Goal: Task Accomplishment & Management: Manage account settings

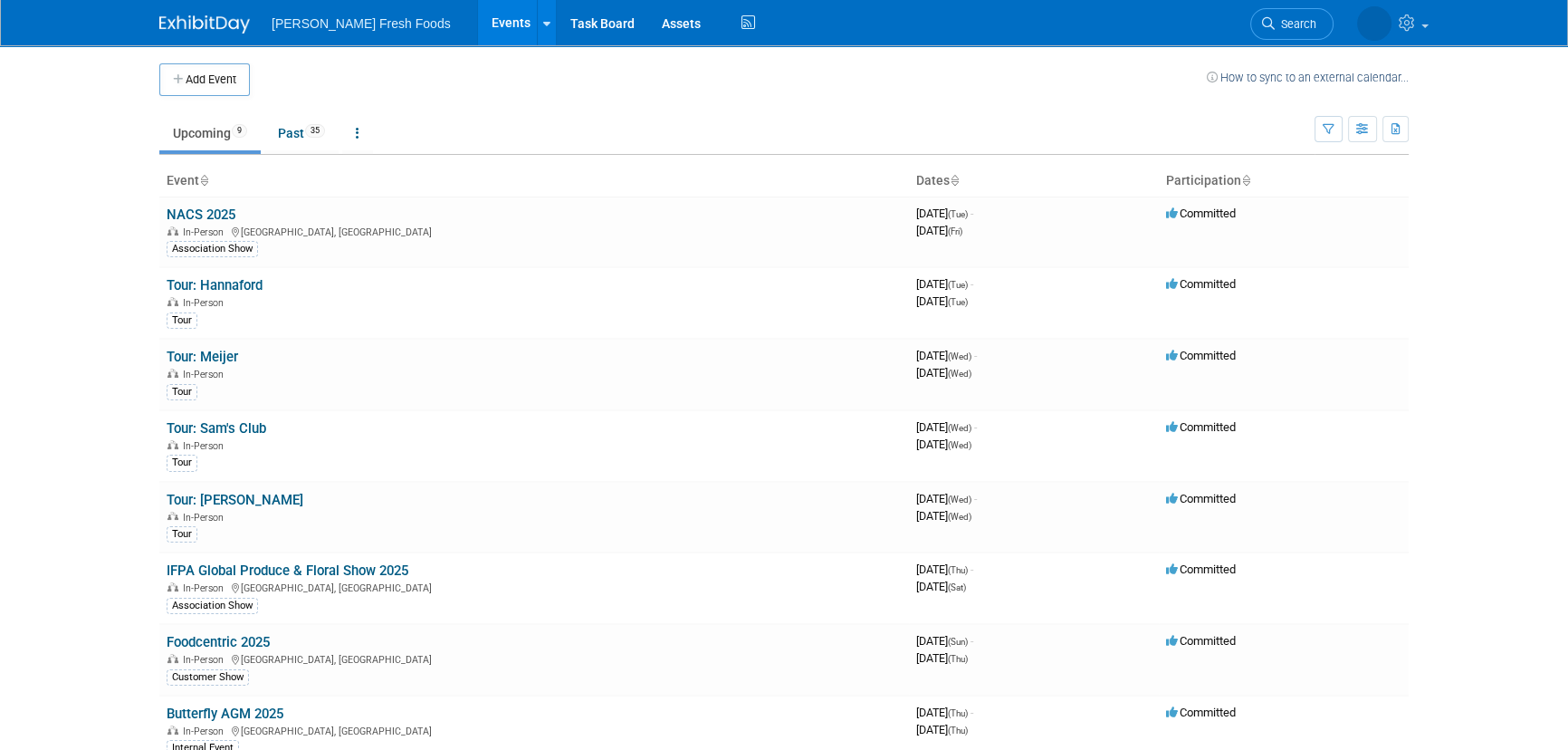
drag, startPoint x: 185, startPoint y: 216, endPoint x: 198, endPoint y: 216, distance: 13.0
click at [185, 216] on link "NACS 2025" at bounding box center [200, 215] width 69 height 16
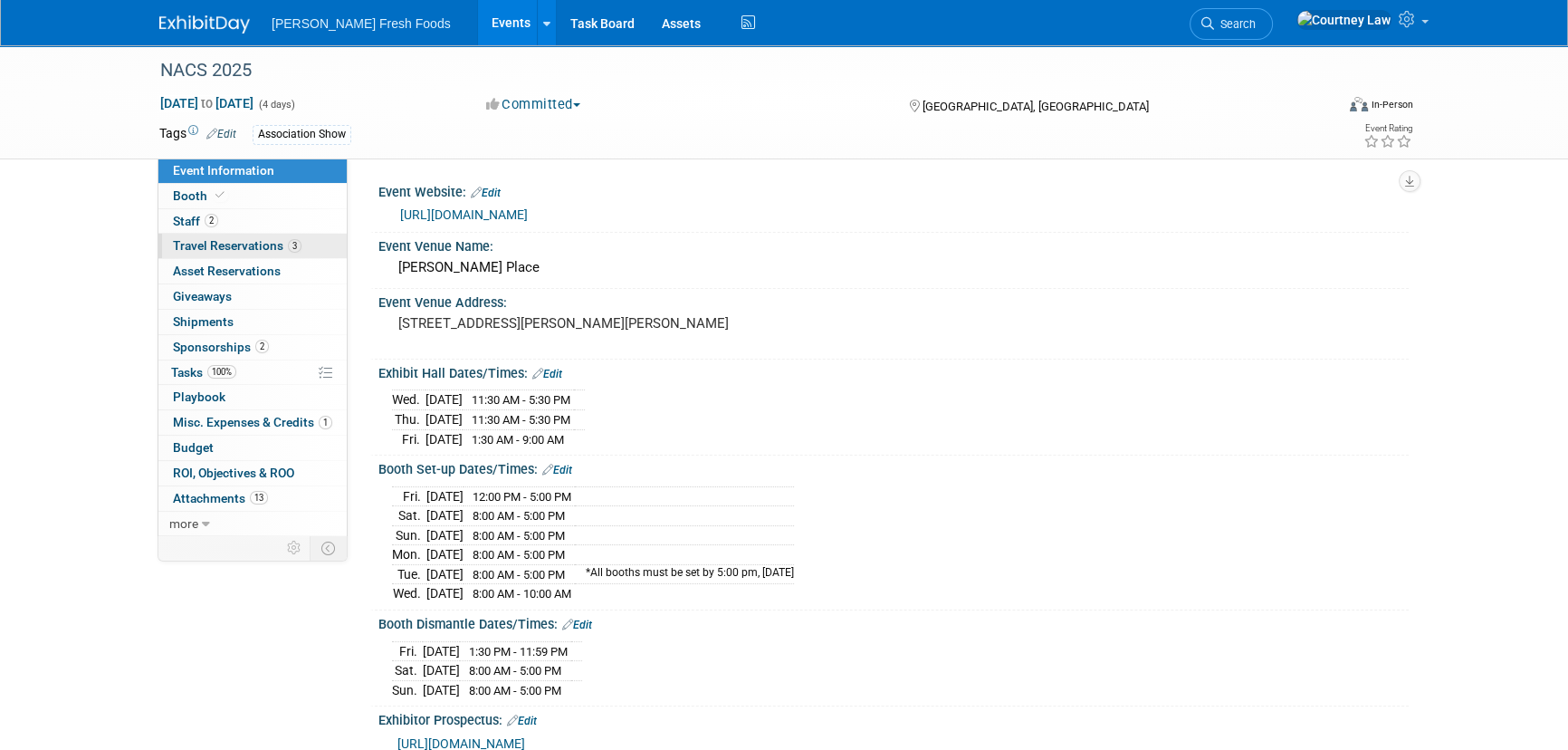
click at [266, 248] on span "Travel Reservations 3" at bounding box center [237, 245] width 128 height 14
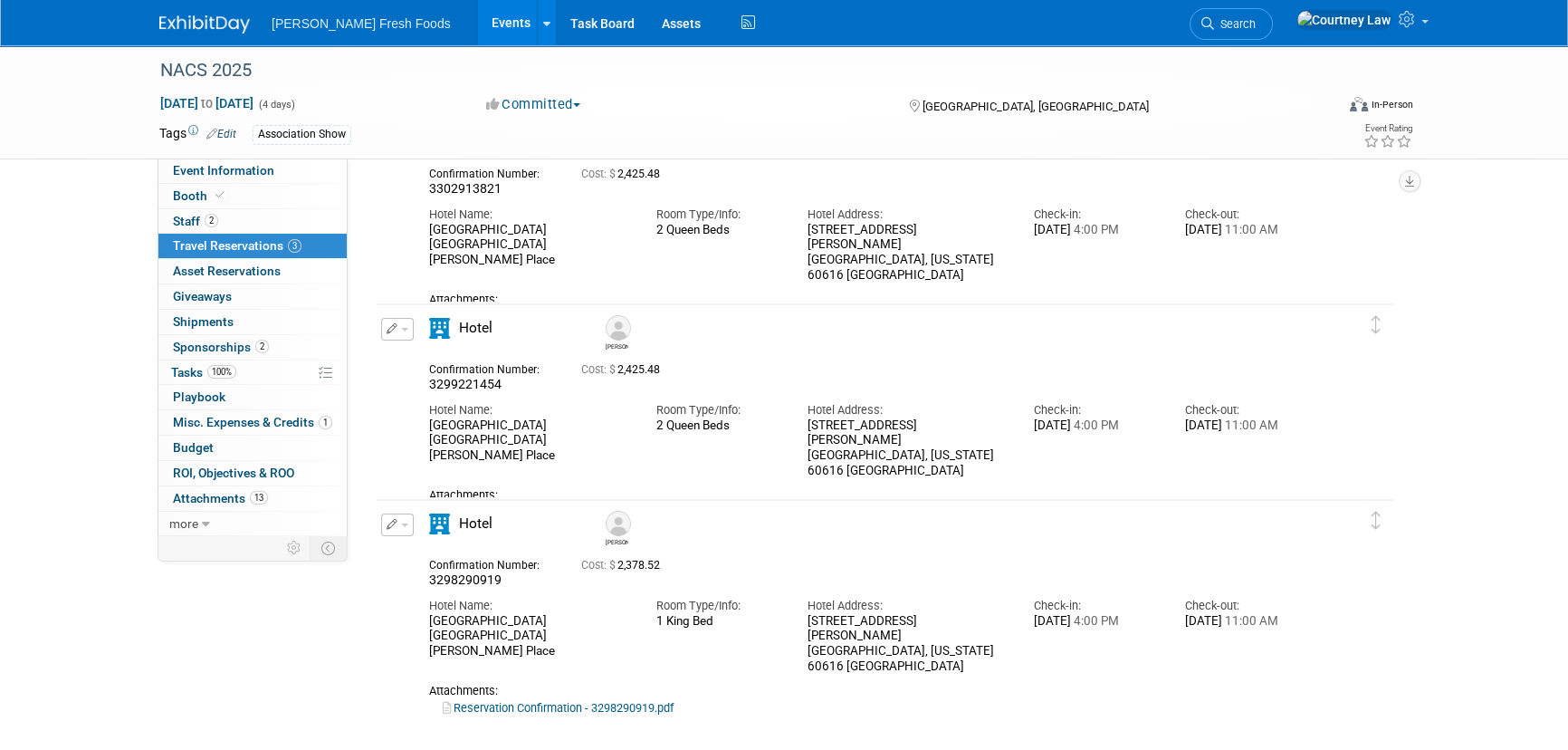
scroll to position [81, 0]
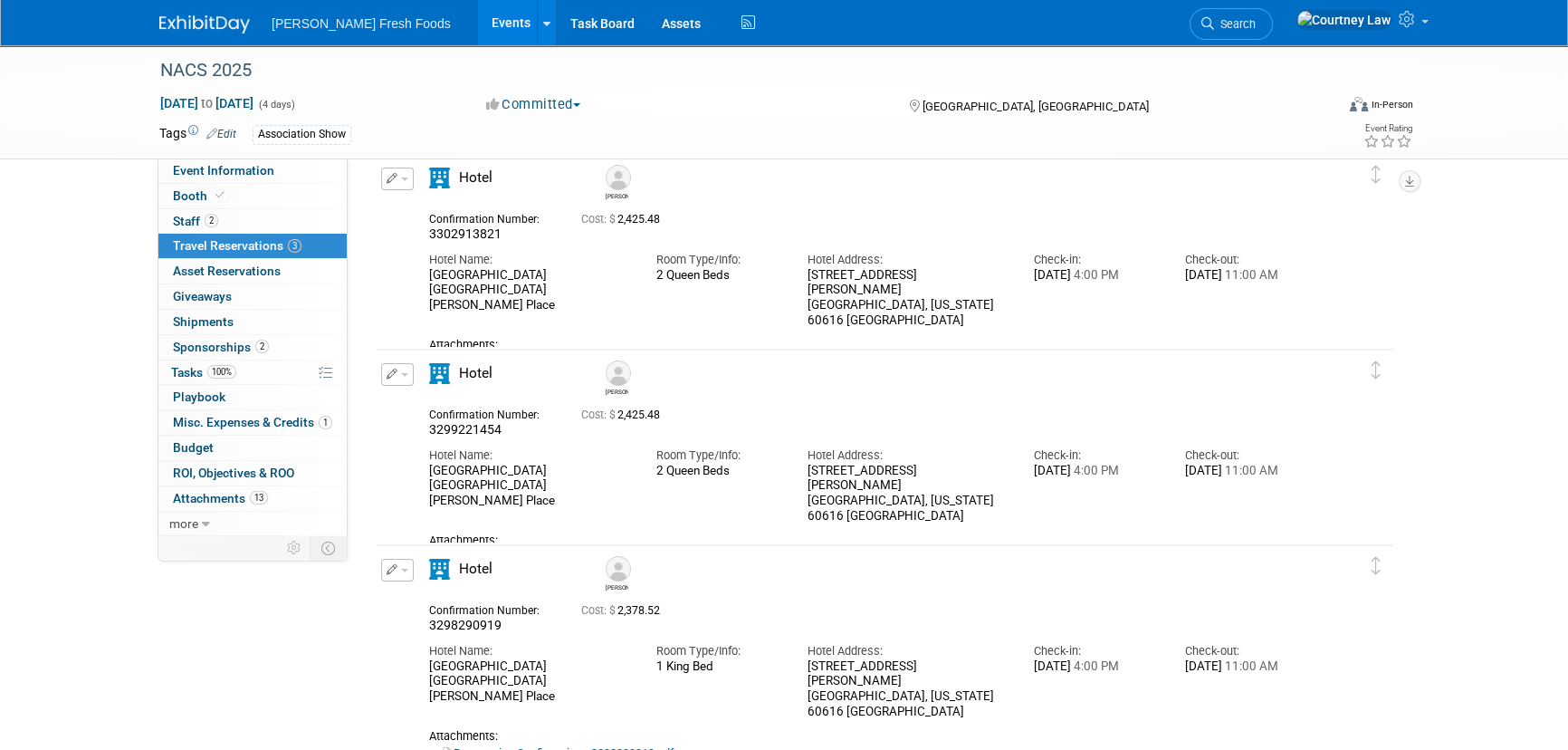
click at [516, 355] on link "Reservation Confirmation - 3302913821.pdf" at bounding box center [557, 361] width 231 height 14
click at [176, 164] on span "Event Information" at bounding box center [223, 170] width 101 height 14
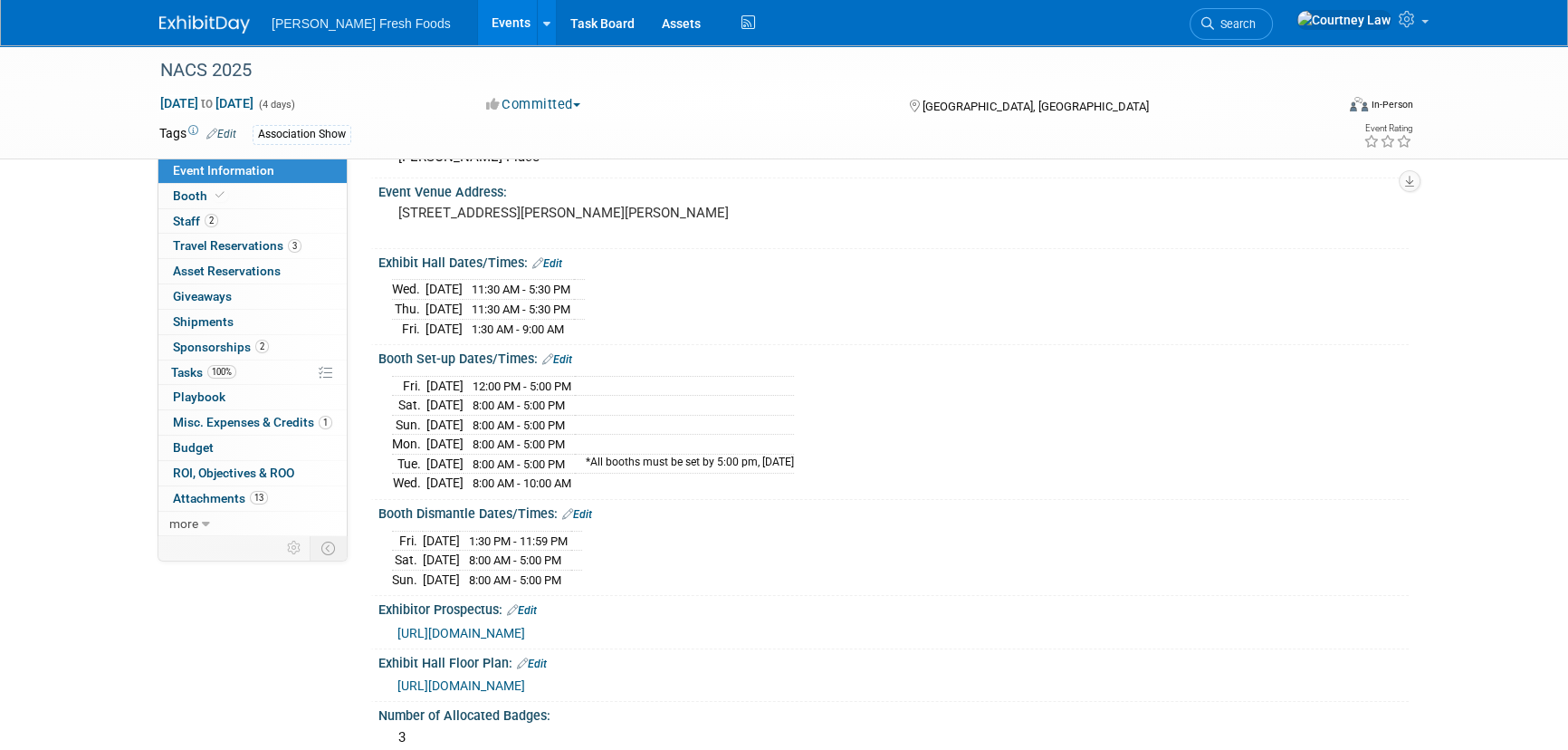
scroll to position [164, 0]
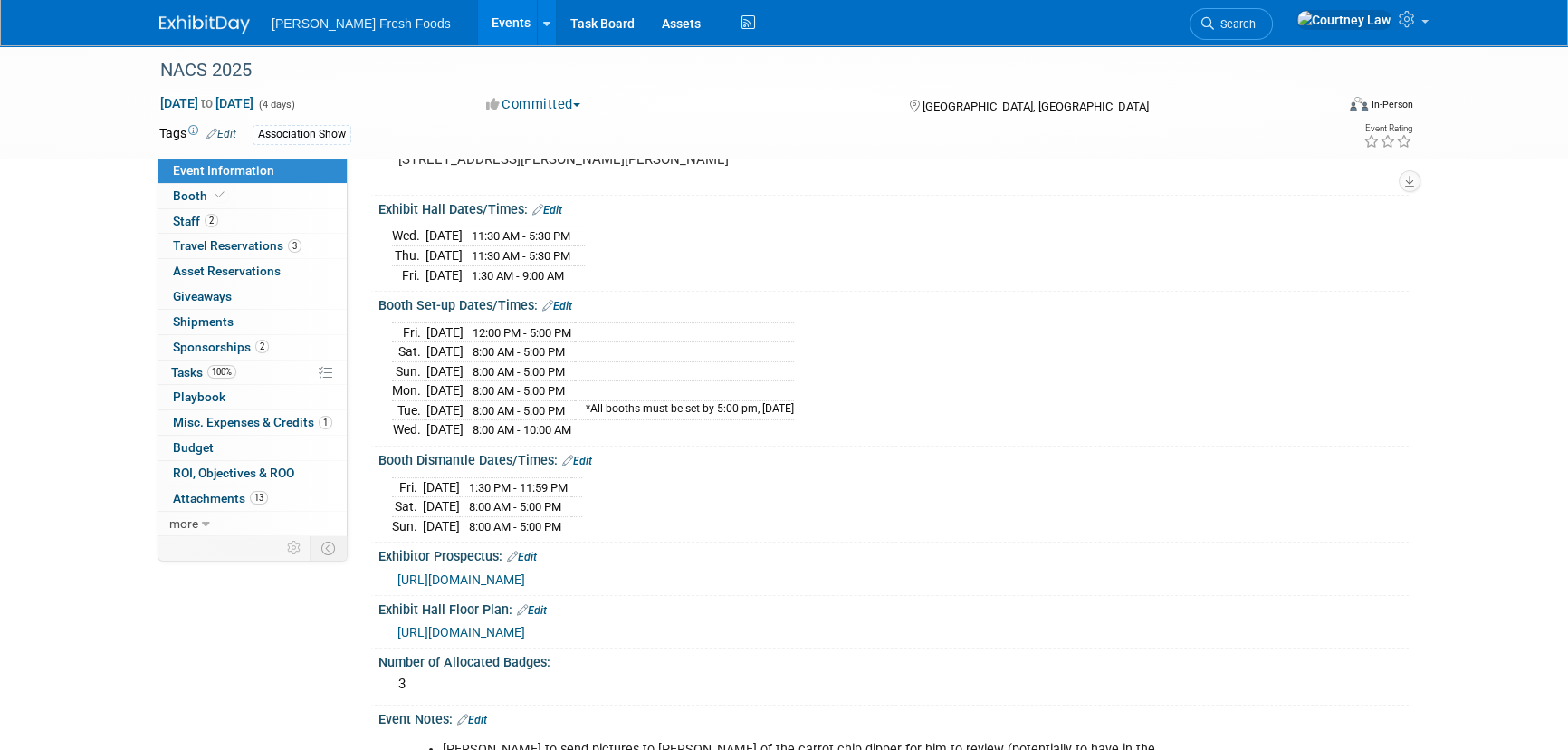
click at [526, 572] on span "[URL][DOMAIN_NAME]" at bounding box center [461, 579] width 128 height 14
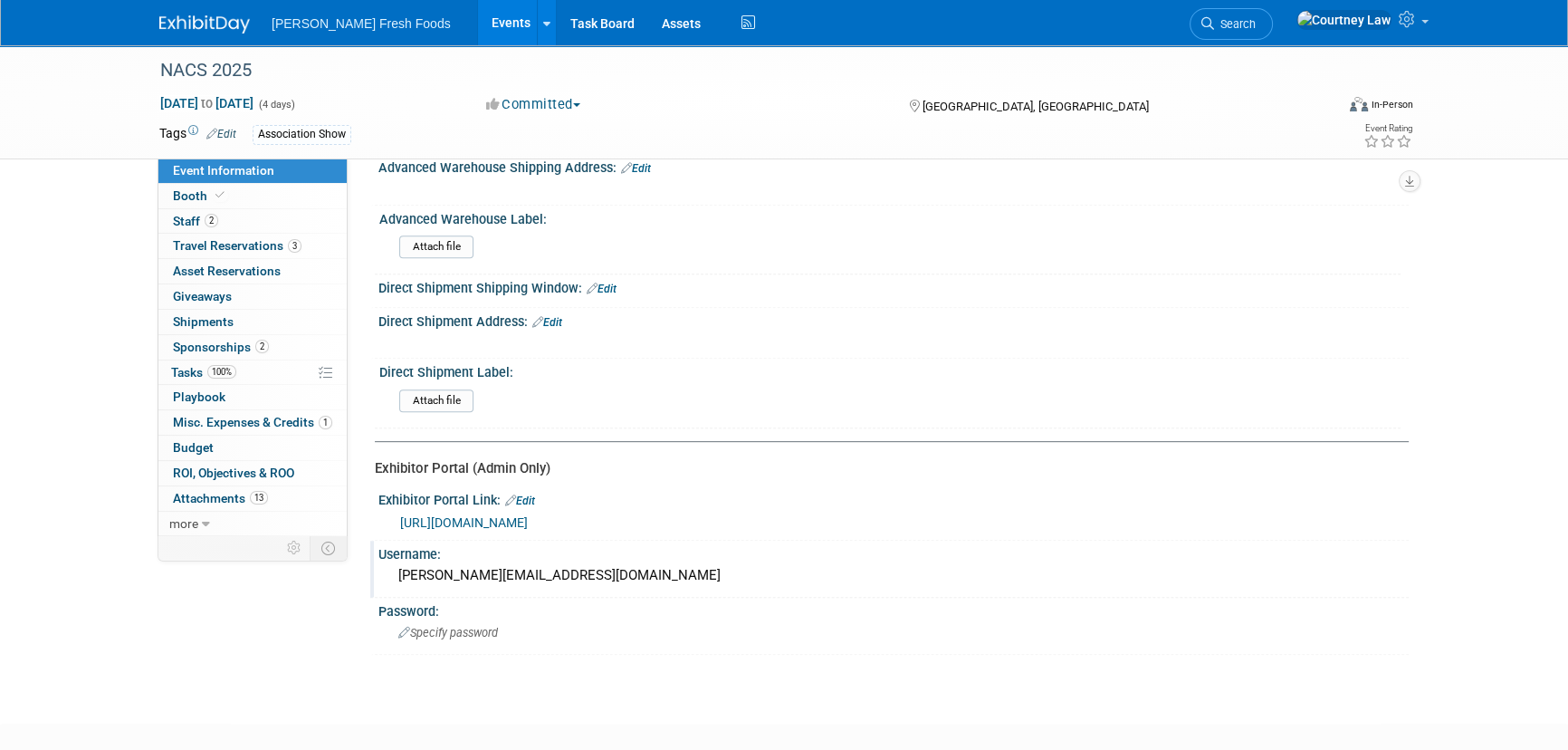
scroll to position [1020, 0]
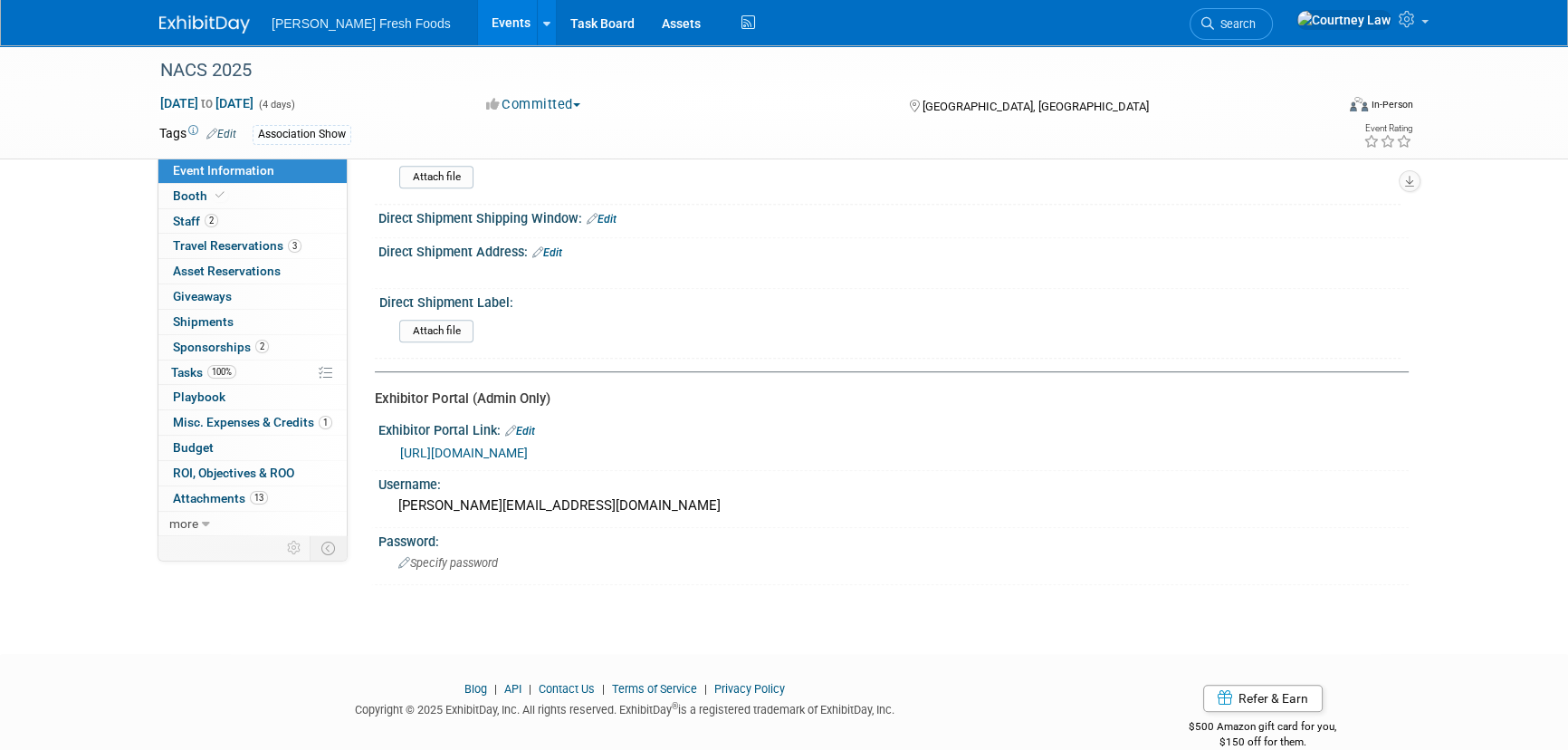
click at [527, 446] on link "[URL][DOMAIN_NAME]" at bounding box center [464, 452] width 128 height 14
click at [216, 245] on span "Travel Reservations 3" at bounding box center [237, 245] width 128 height 14
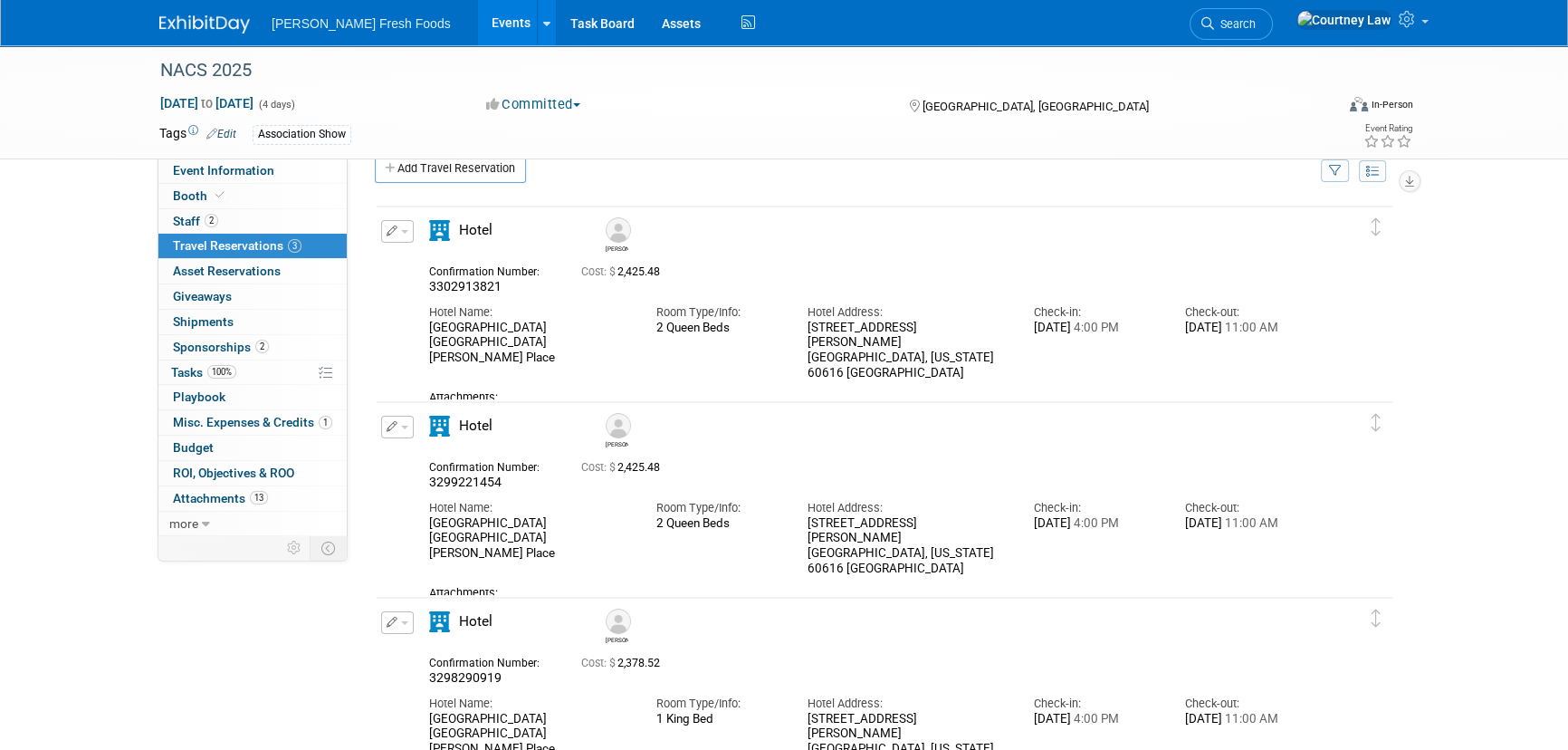
scroll to position [0, 0]
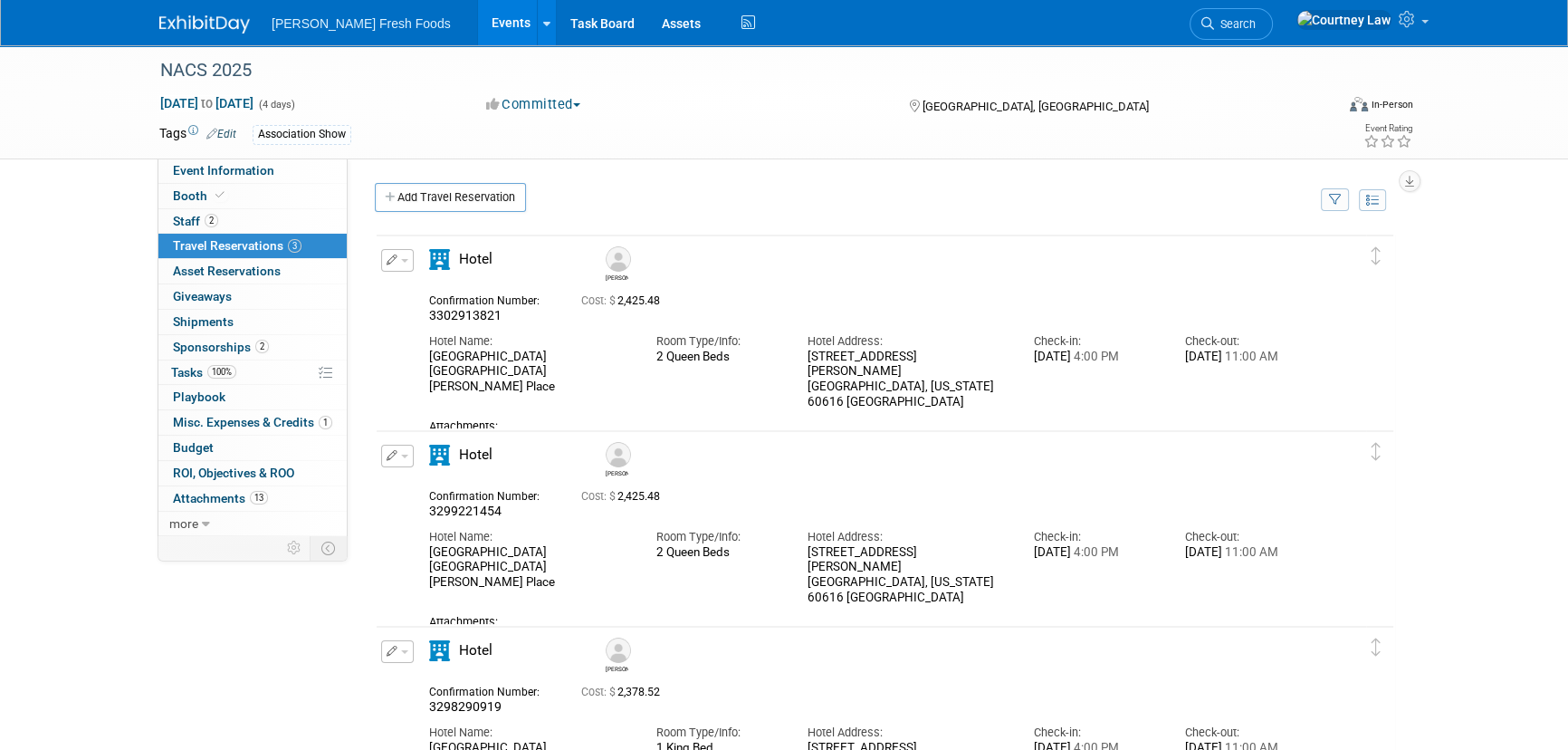
click at [385, 260] on button "button" at bounding box center [398, 260] width 33 height 22
click at [418, 295] on button "Edit Reservation" at bounding box center [459, 292] width 153 height 26
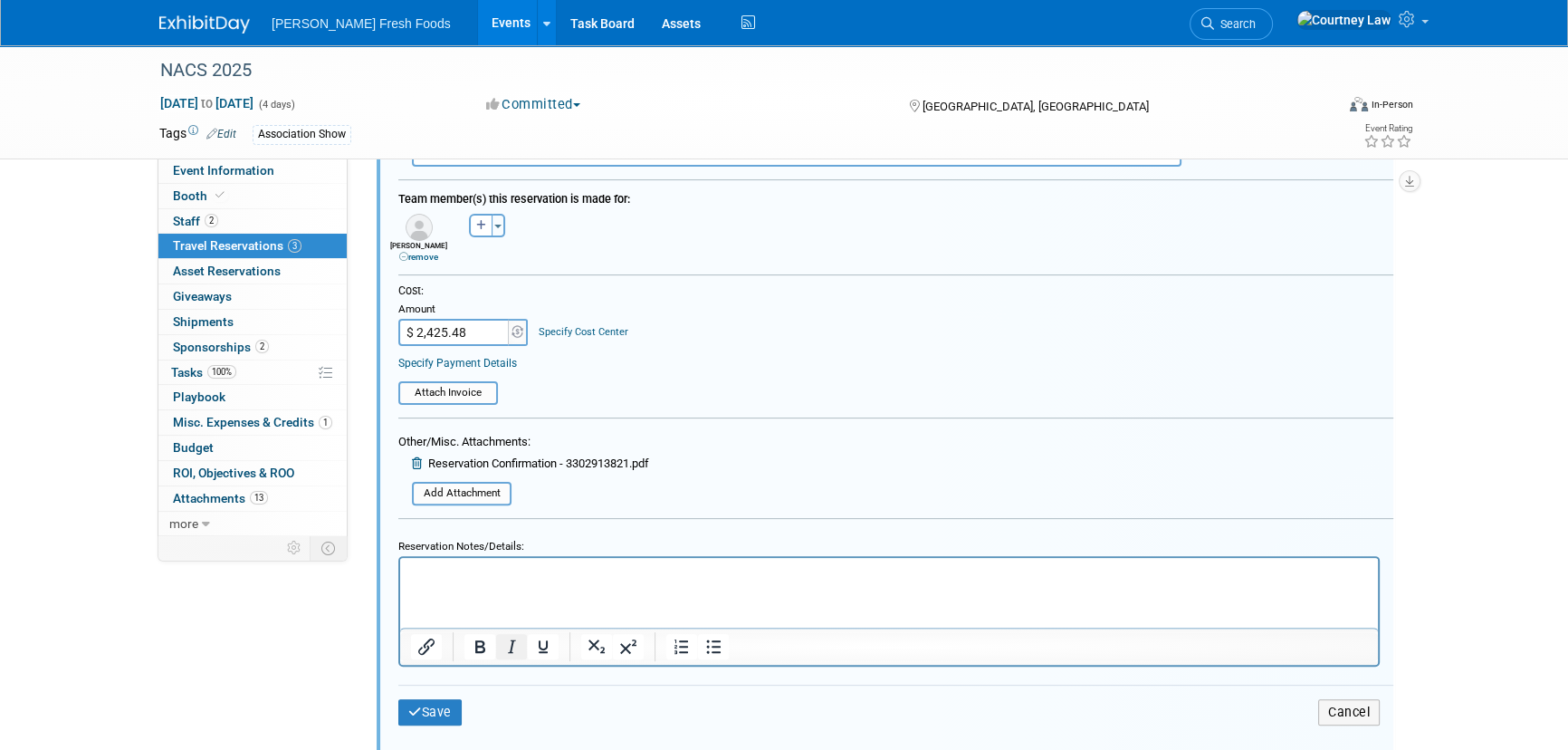
scroll to position [524, 0]
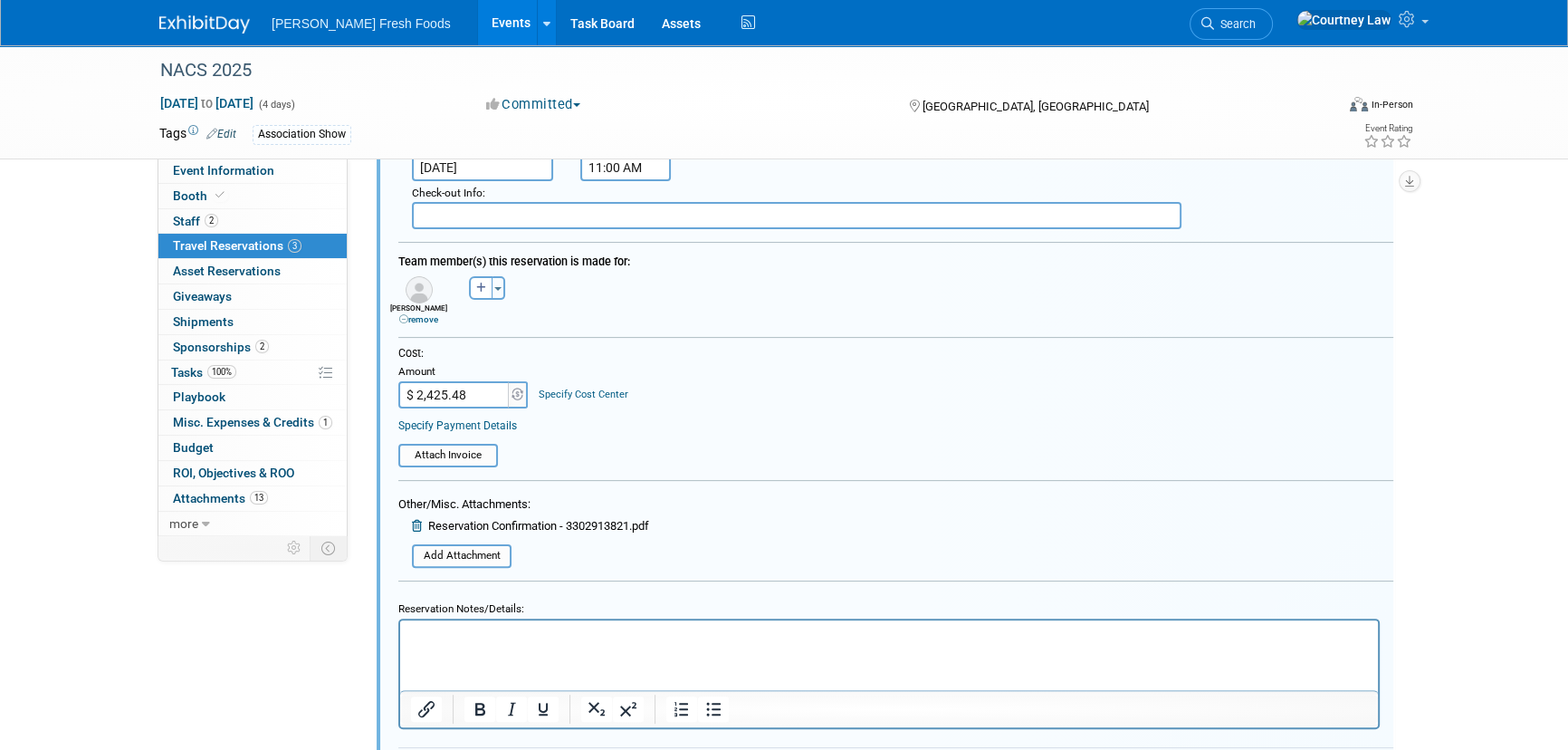
click at [423, 314] on link "remove" at bounding box center [418, 319] width 39 height 10
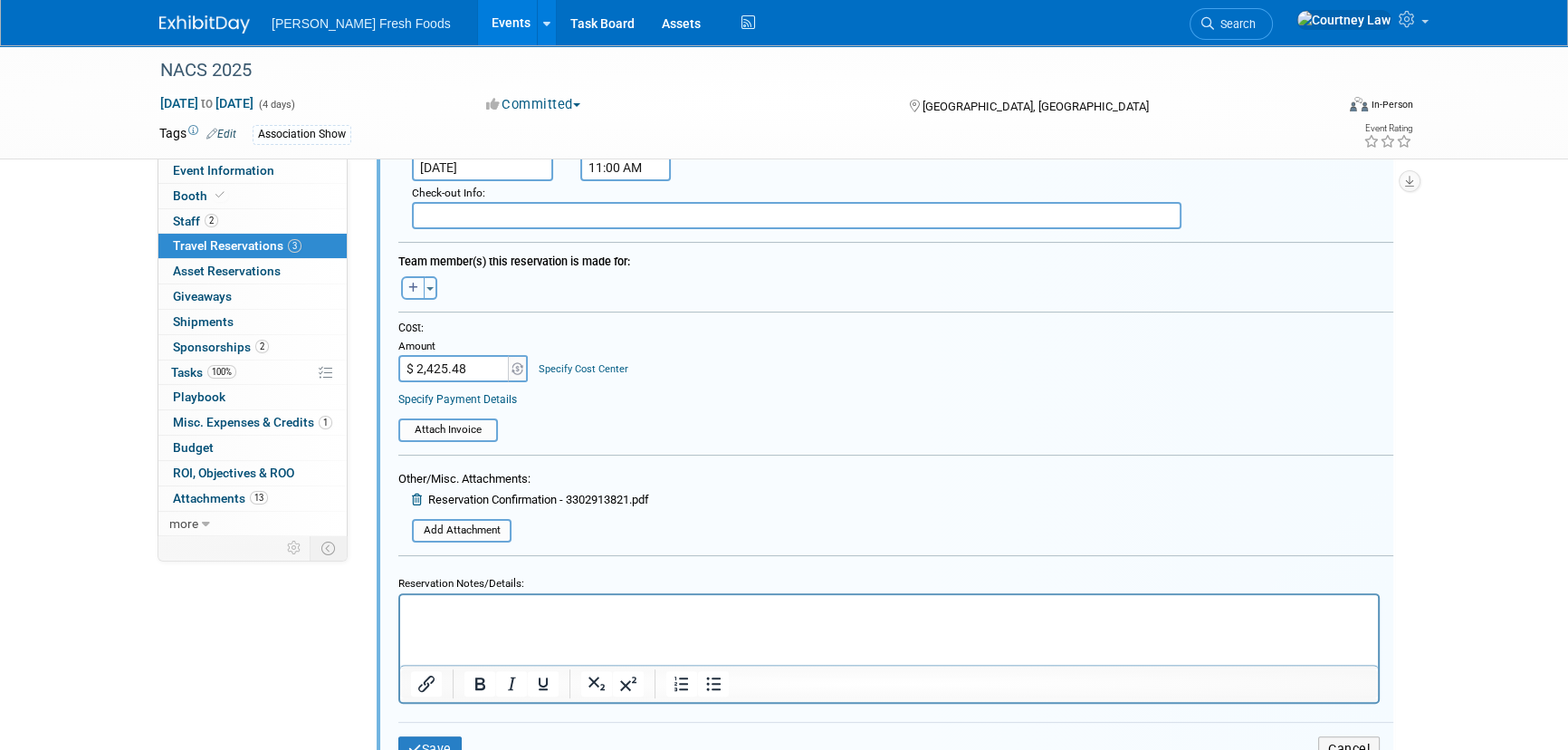
click at [410, 291] on button "button" at bounding box center [413, 288] width 23 height 23
select select
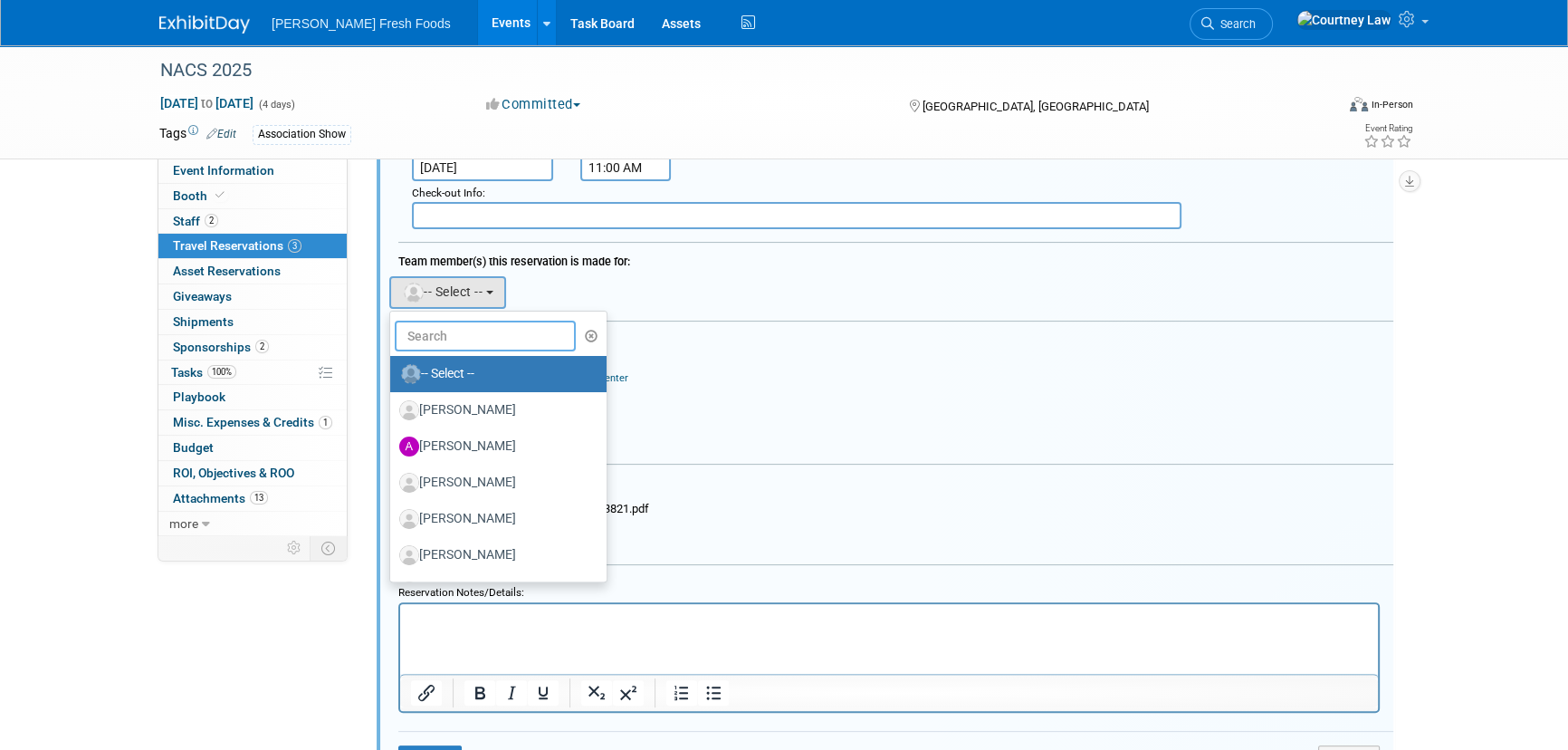
click at [432, 321] on input "text" at bounding box center [485, 336] width 181 height 31
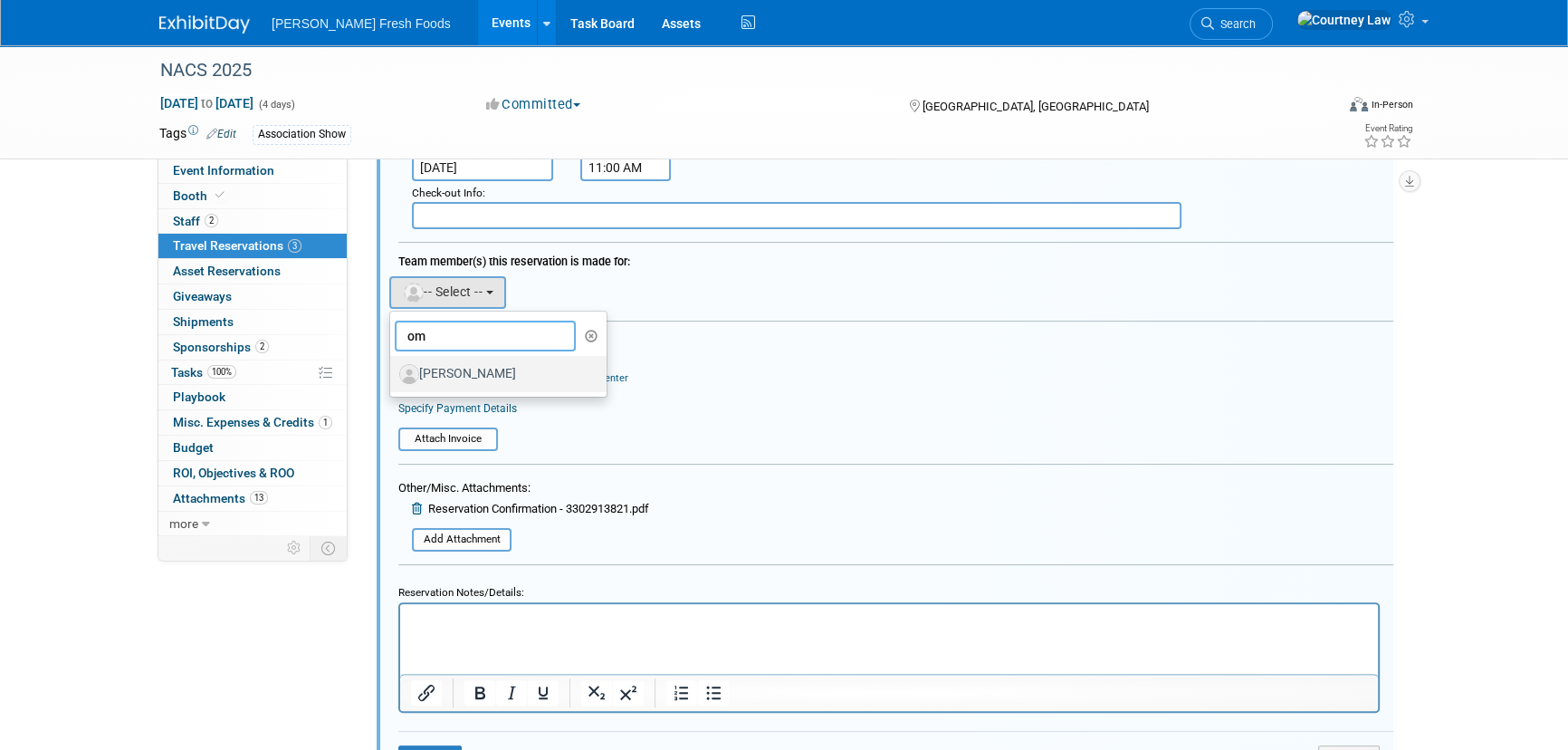
type input "om"
click at [417, 365] on label "[PERSON_NAME]" at bounding box center [494, 374] width 189 height 29
click at [393, 366] on input "[PERSON_NAME]" at bounding box center [387, 372] width 12 height 12
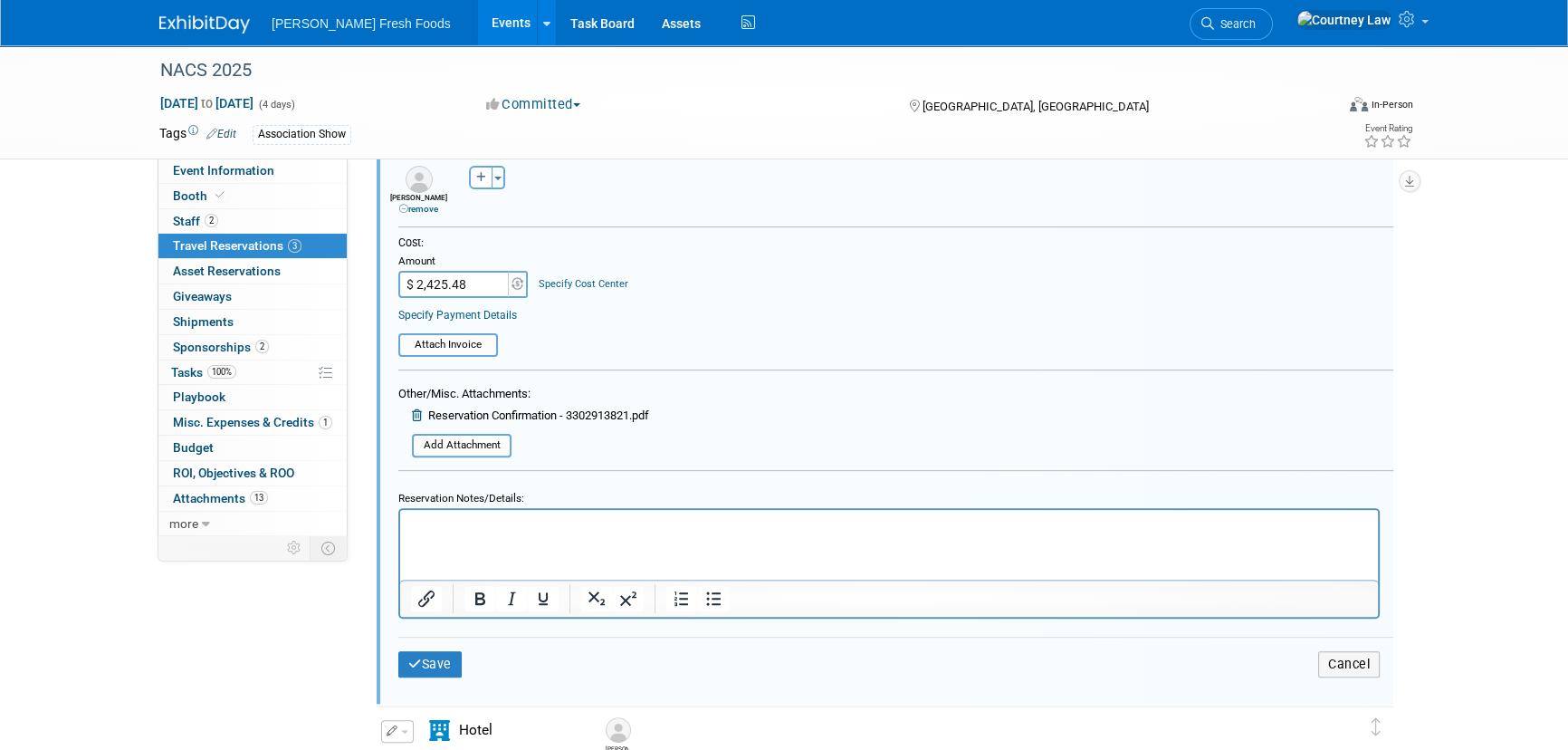
scroll to position [935, 0]
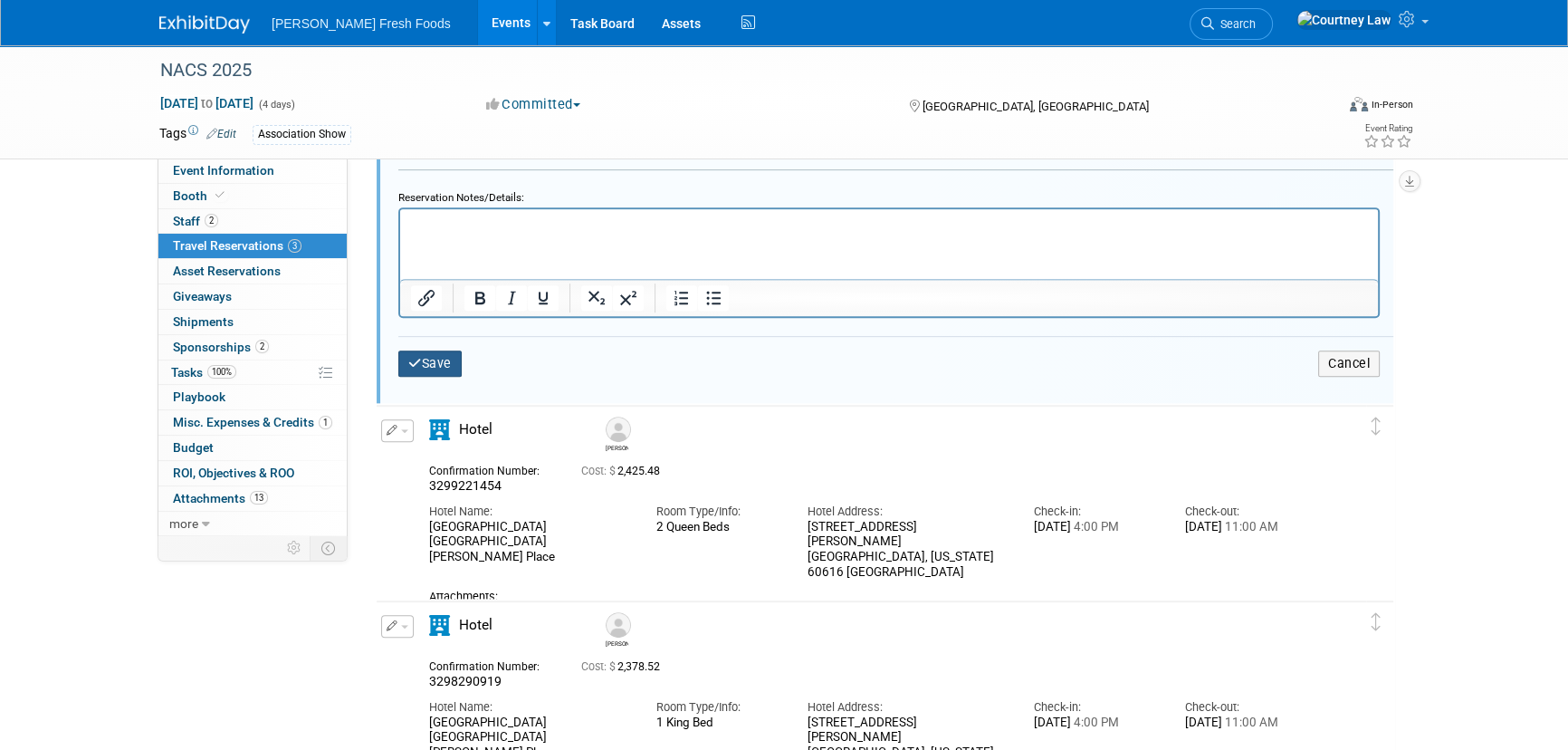
click at [435, 360] on button "Save" at bounding box center [430, 363] width 64 height 26
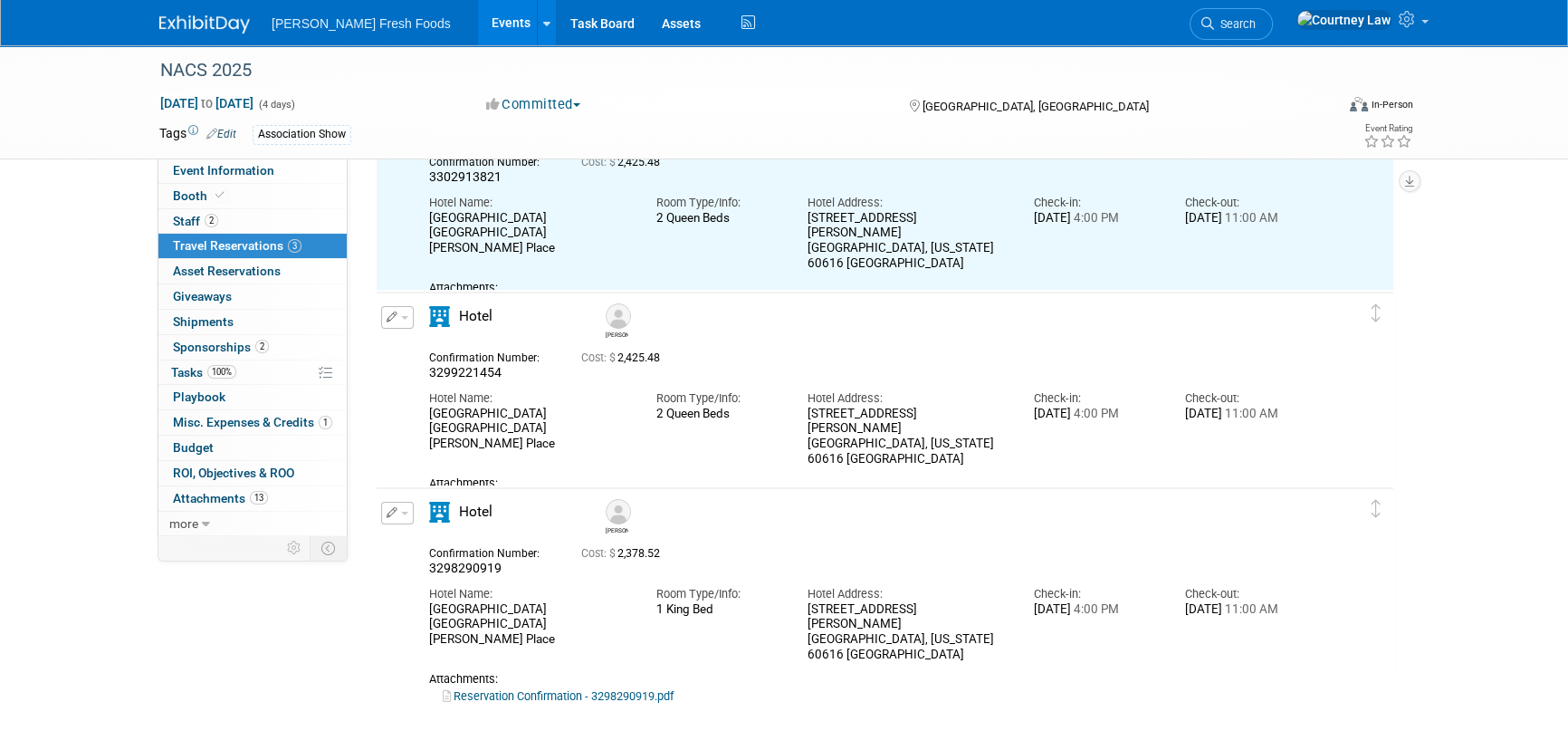
scroll to position [29, 0]
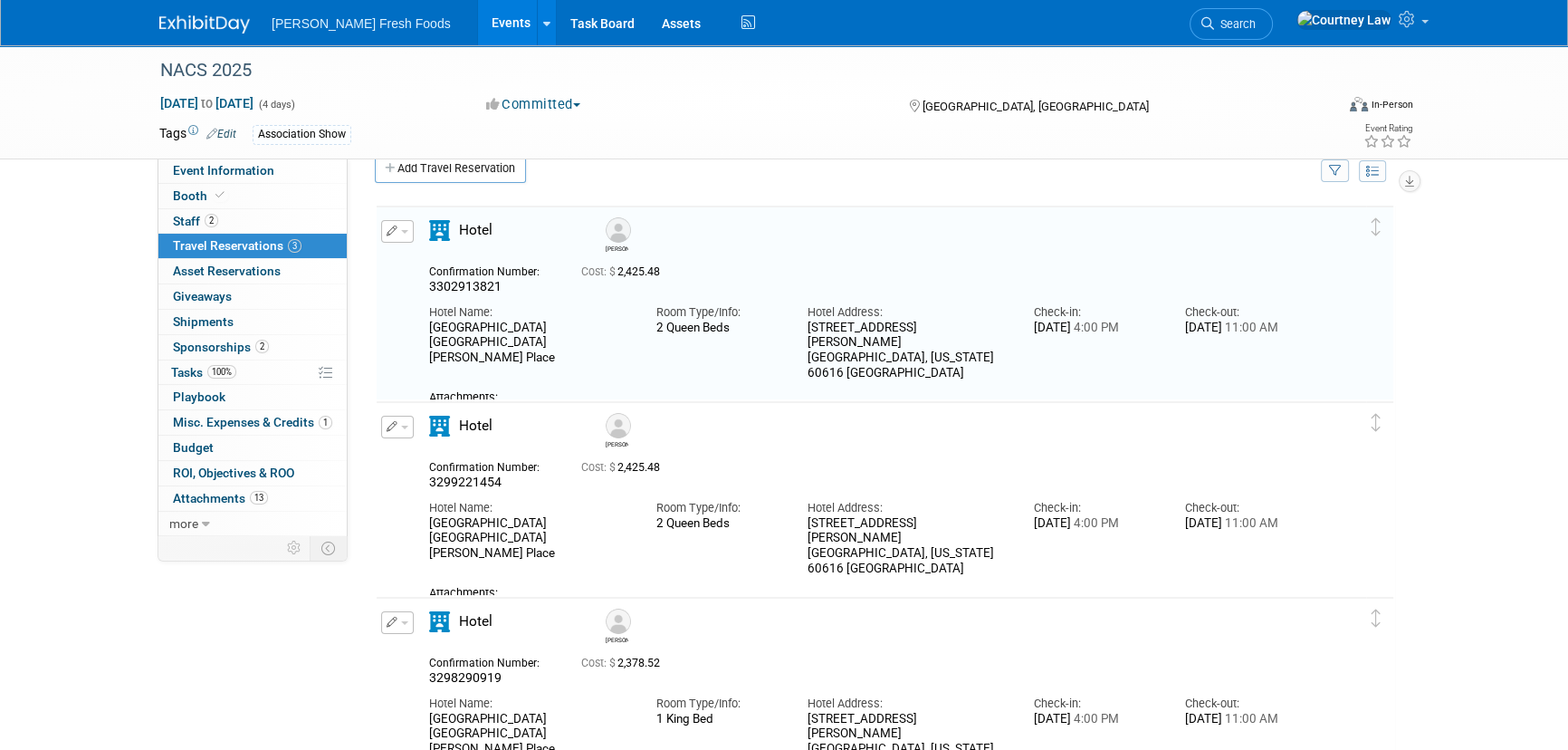
click at [363, 226] on div "Delete Reservation [PERSON_NAME] 3302913821 Cost: $ 2,425.48" at bounding box center [885, 493] width 1047 height 599
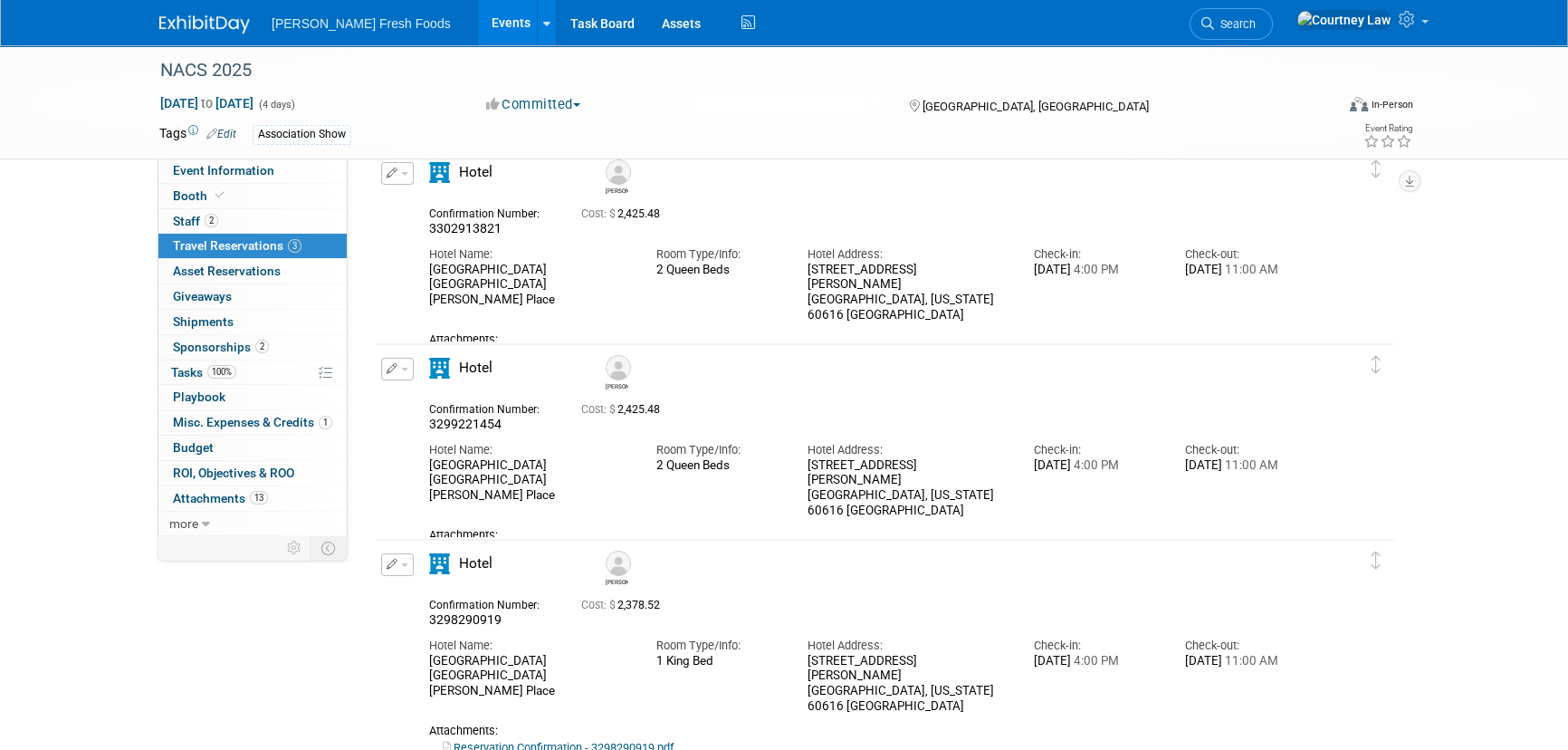
scroll to position [101, 0]
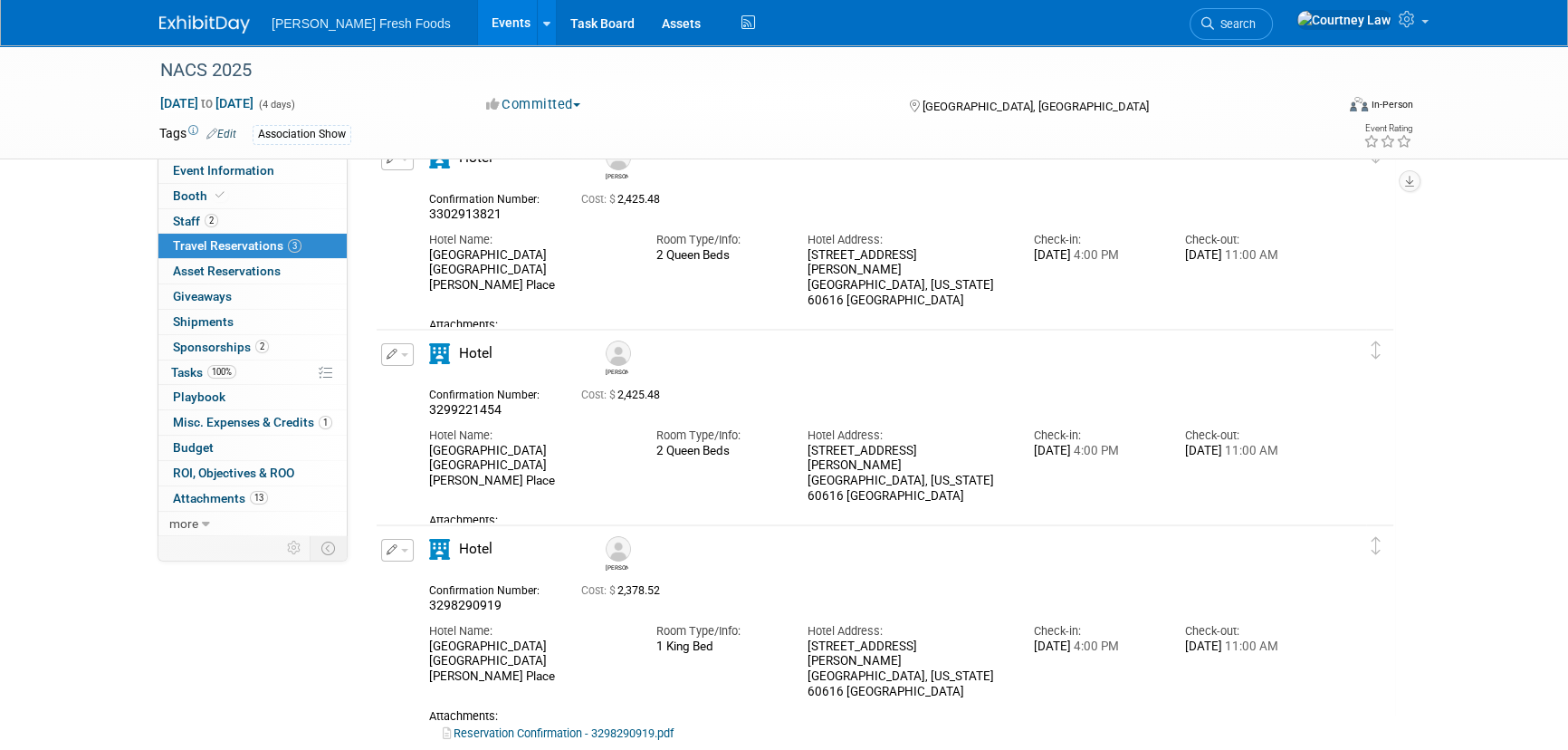
click at [397, 558] on button "button" at bounding box center [398, 550] width 33 height 22
click at [397, 557] on button "button" at bounding box center [398, 550] width 33 height 22
click at [215, 220] on span "2" at bounding box center [212, 220] width 14 height 14
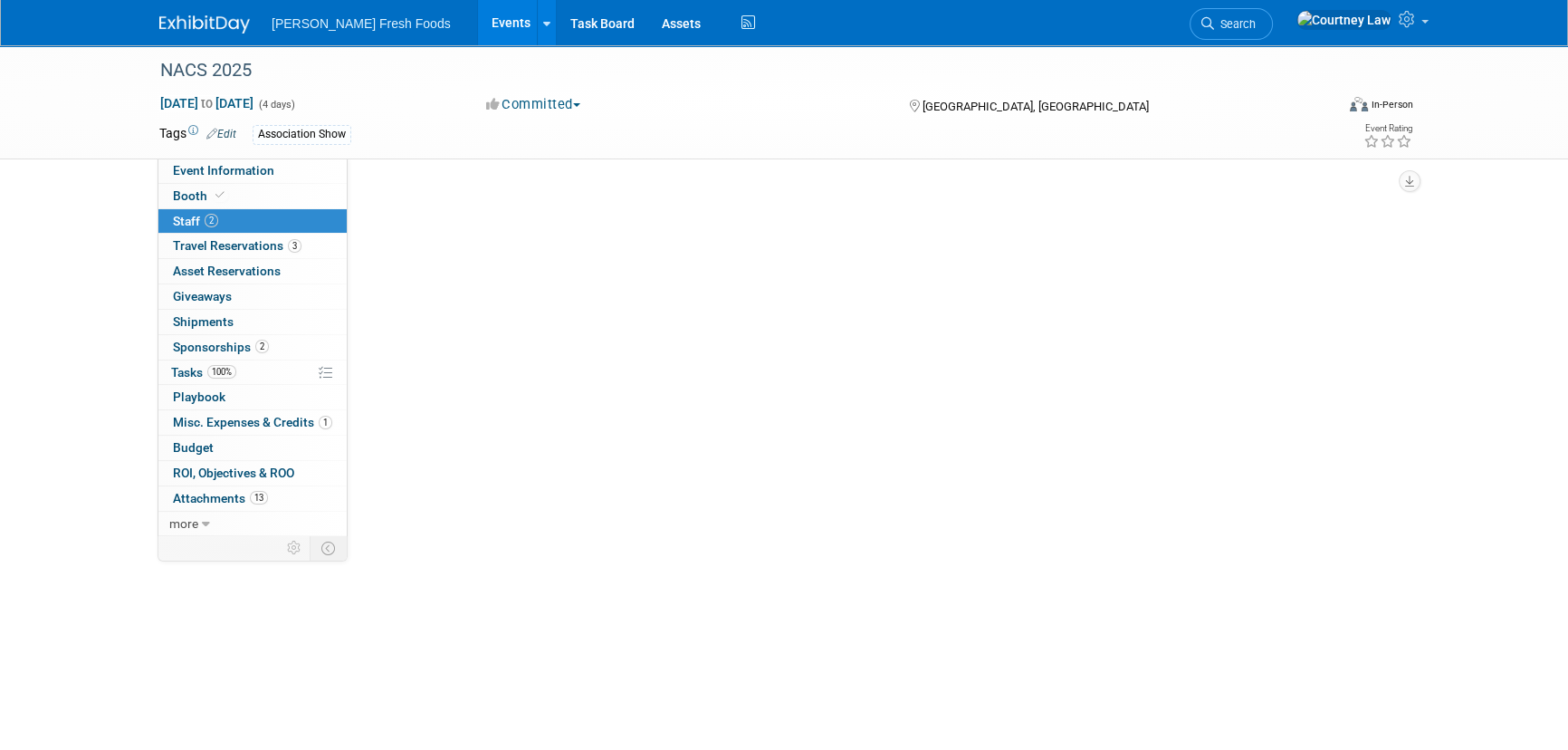
scroll to position [0, 0]
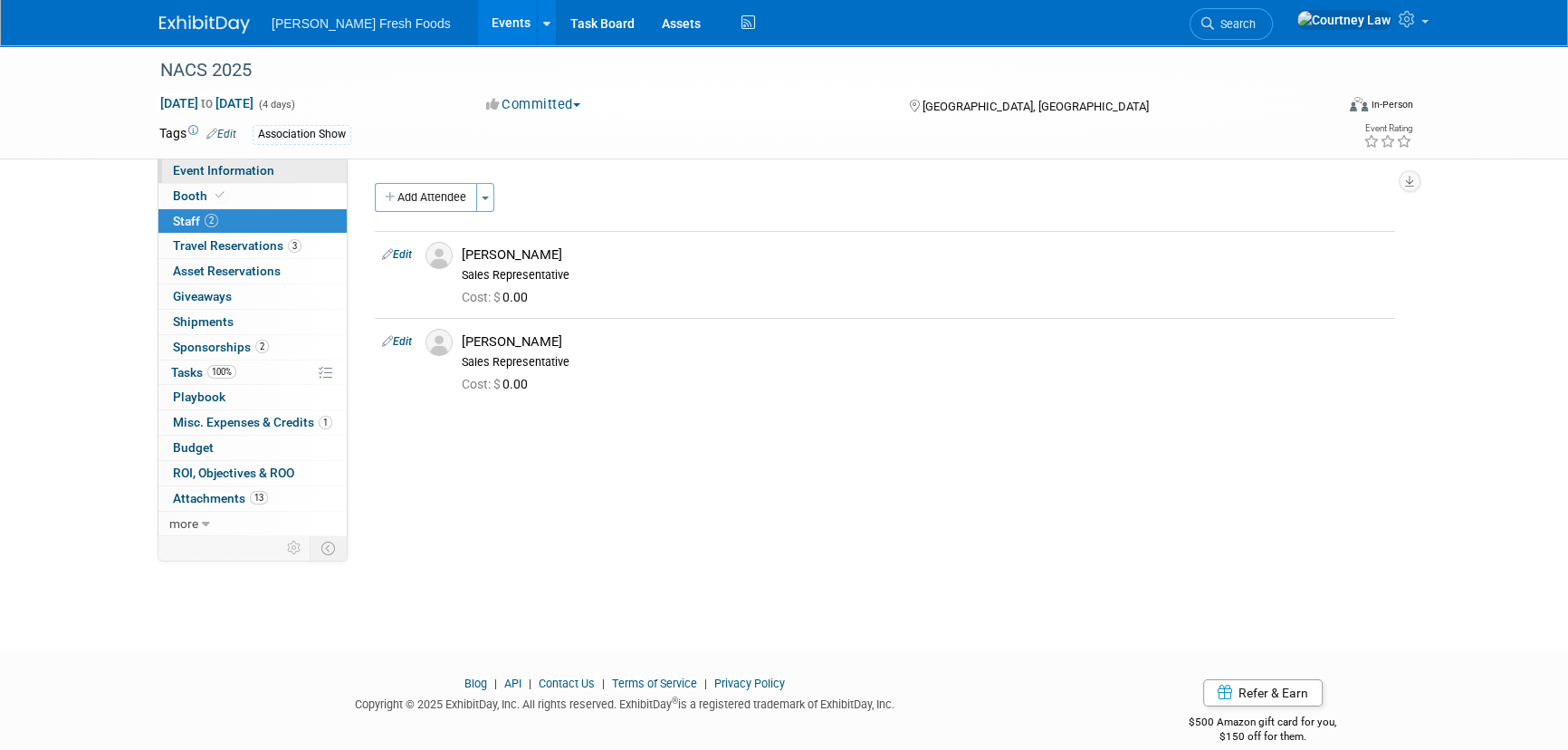
click at [247, 177] on span "Event Information" at bounding box center [223, 170] width 101 height 14
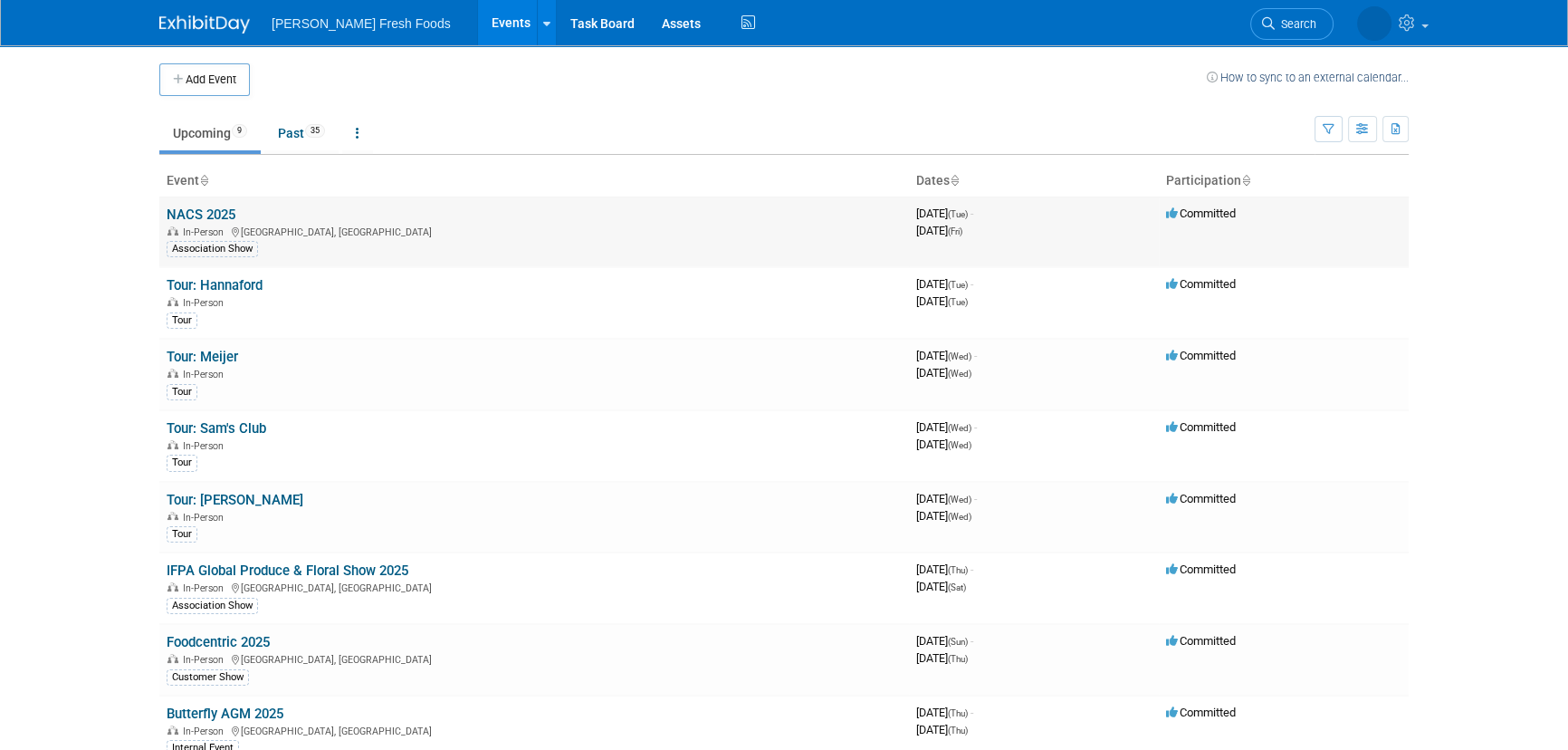
click at [197, 215] on link "NACS 2025" at bounding box center [200, 215] width 69 height 16
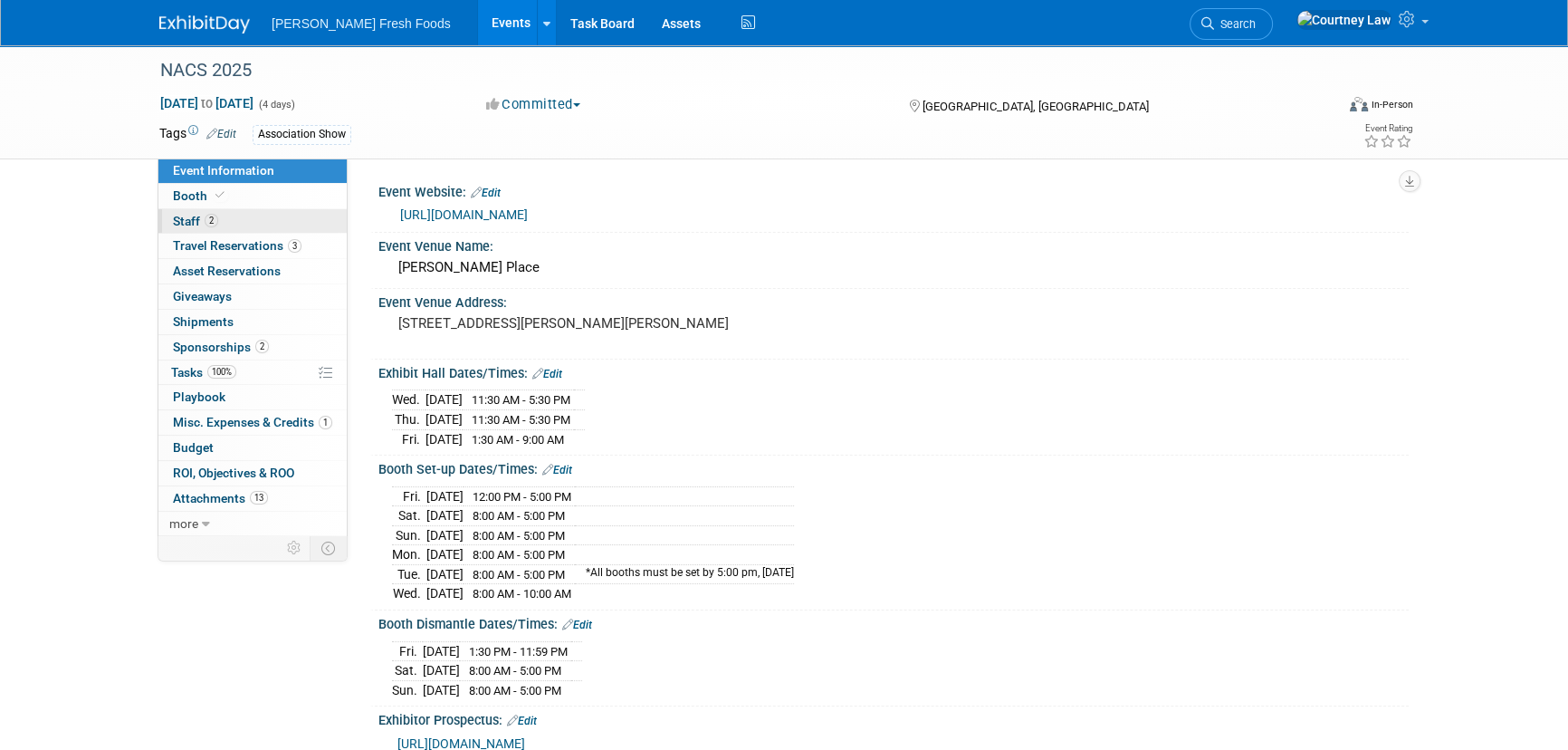
click at [214, 218] on span "2" at bounding box center [212, 220] width 14 height 14
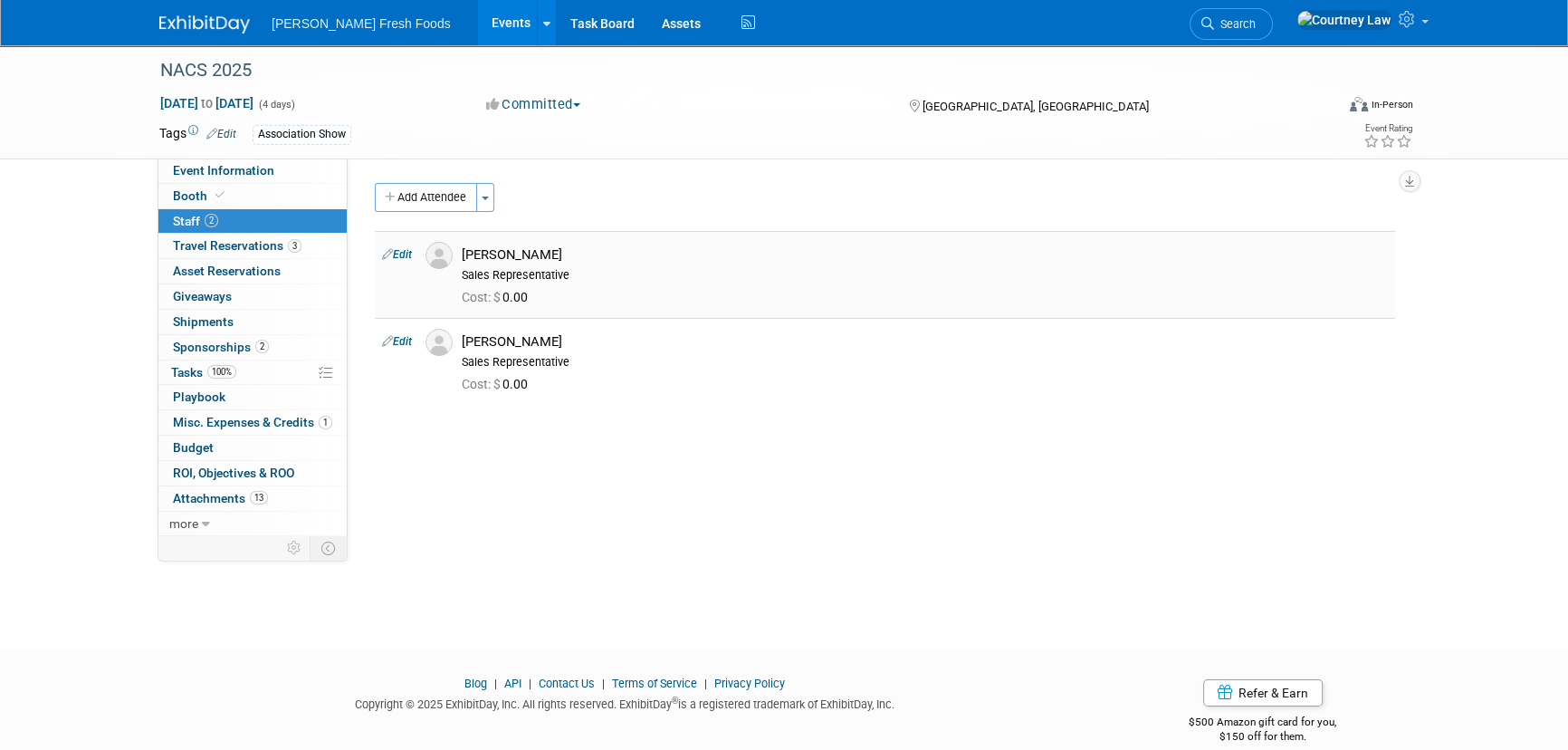
click at [397, 261] on td "Edit" at bounding box center [396, 274] width 43 height 87
click at [397, 253] on link "Edit" at bounding box center [397, 254] width 30 height 13
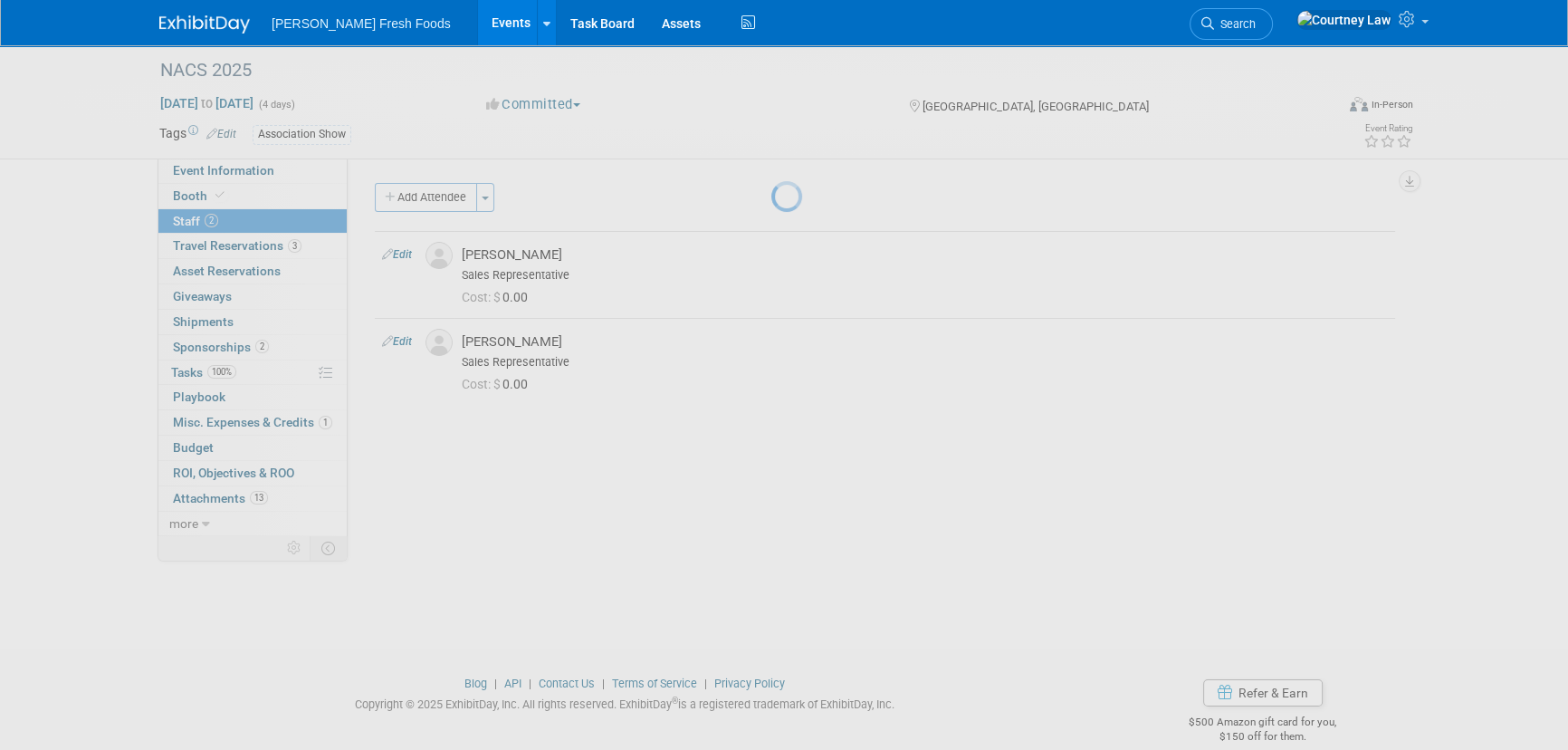
select select "328f88ed-4ab1-4adc-9bb2-ee36574eb88f"
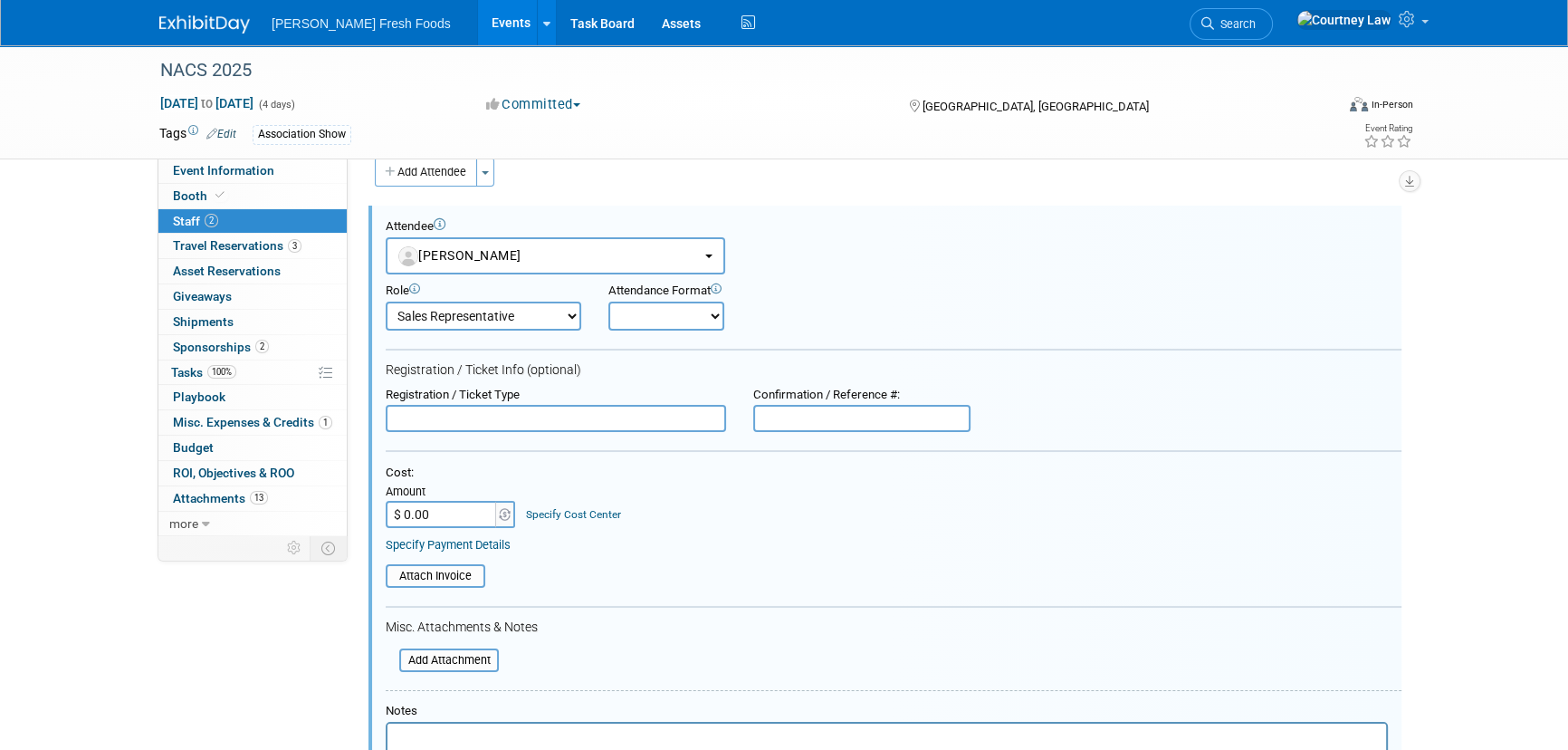
click at [860, 409] on input "text" at bounding box center [862, 418] width 217 height 27
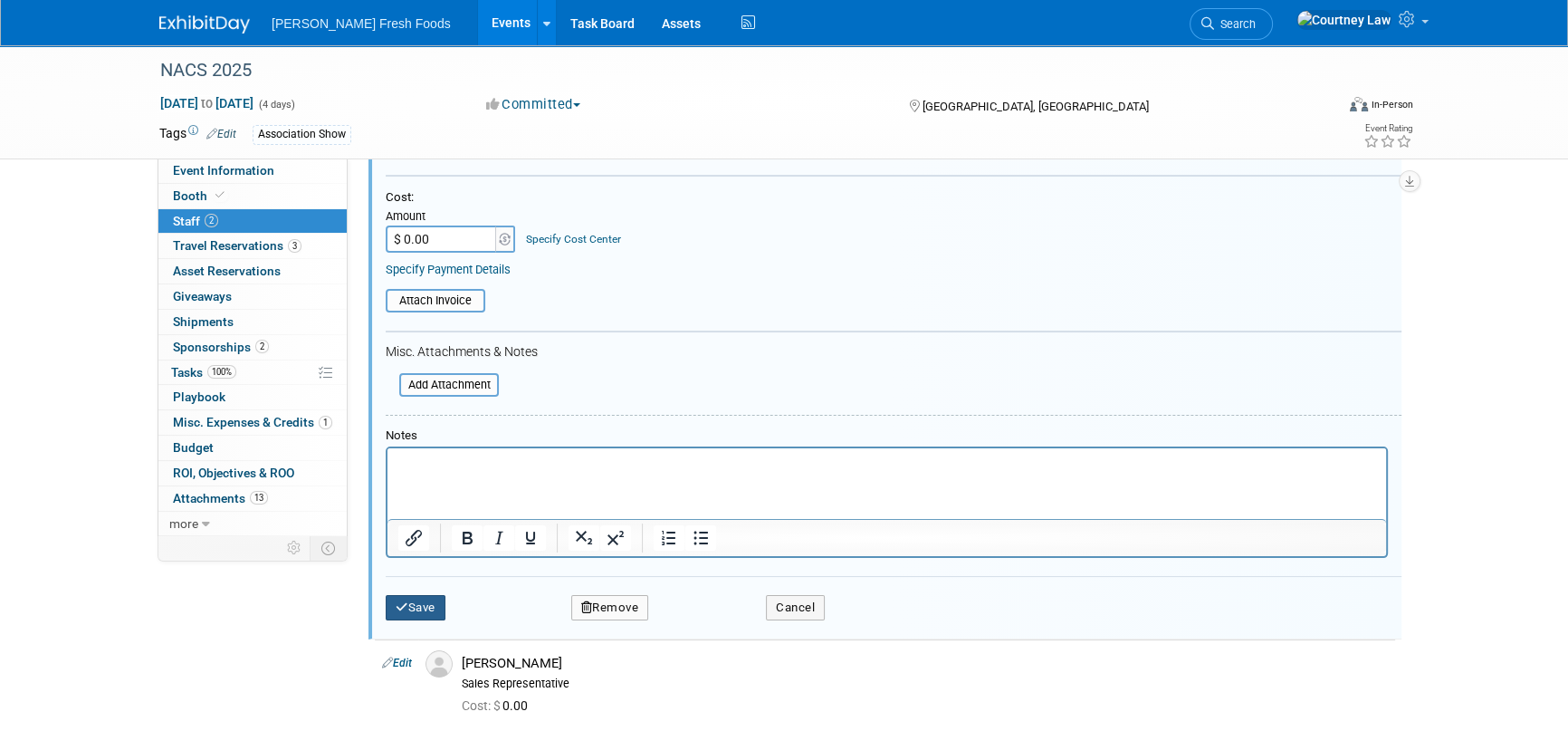
scroll to position [437, 0]
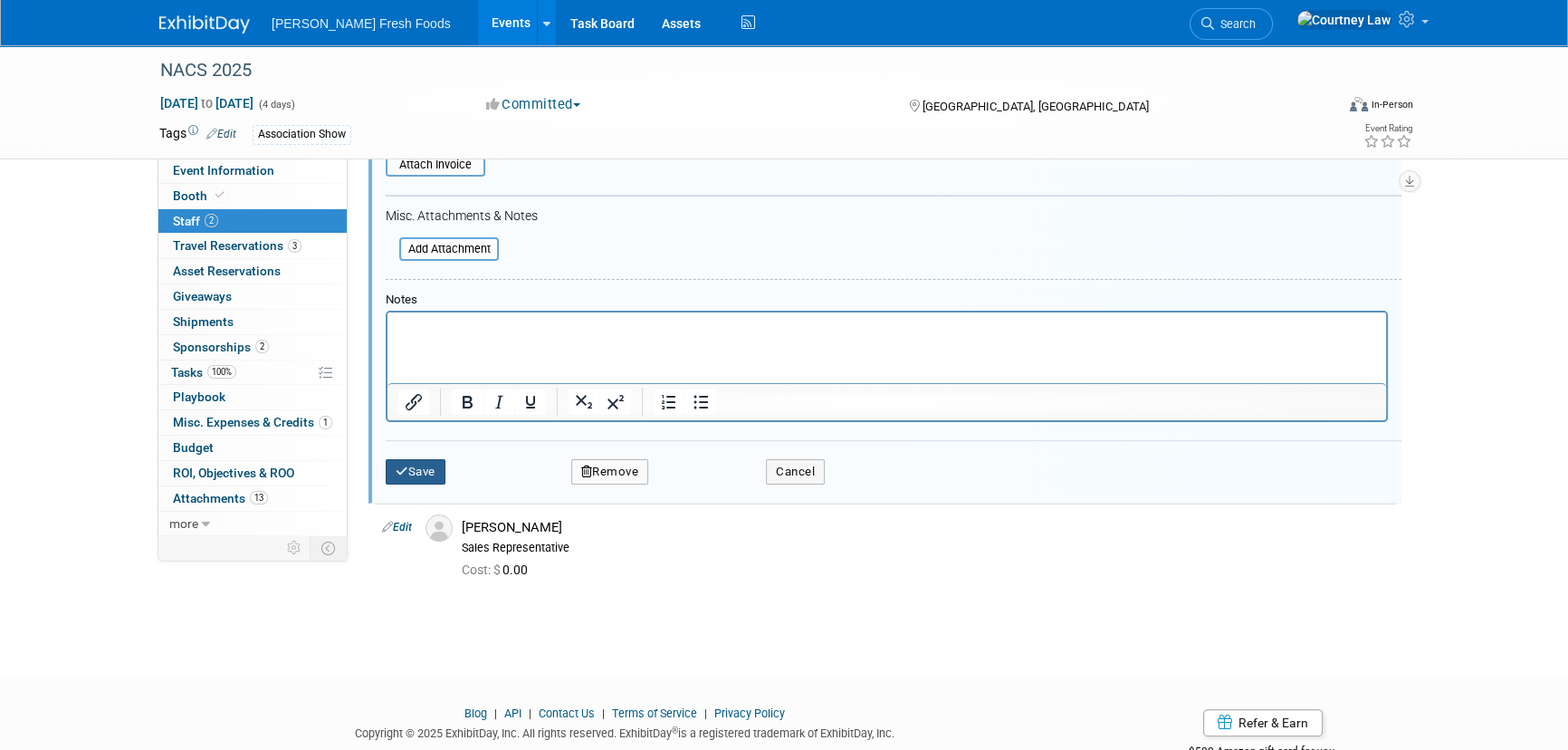
type input "28549"
click at [425, 472] on button "Save" at bounding box center [415, 472] width 60 height 25
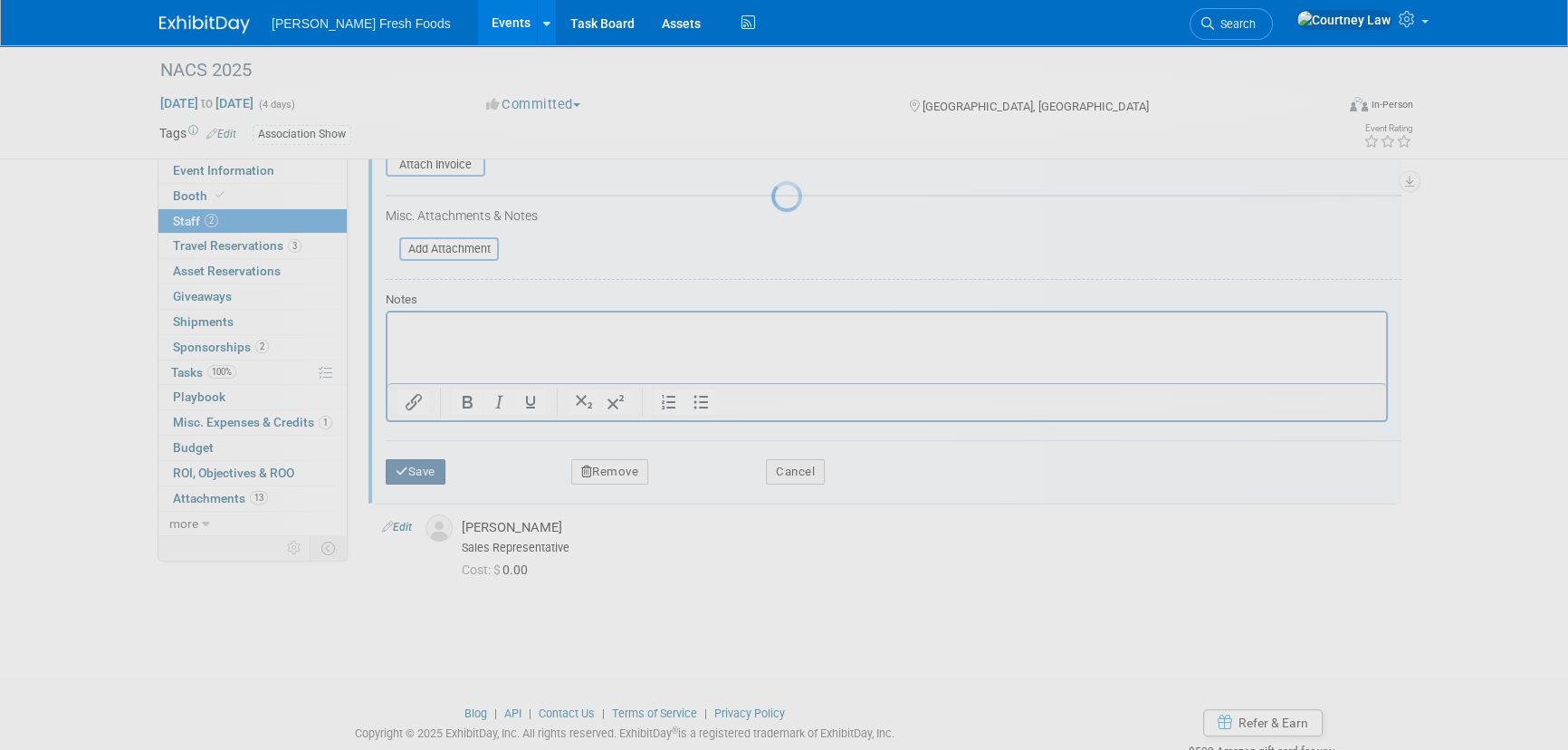
scroll to position [25, 0]
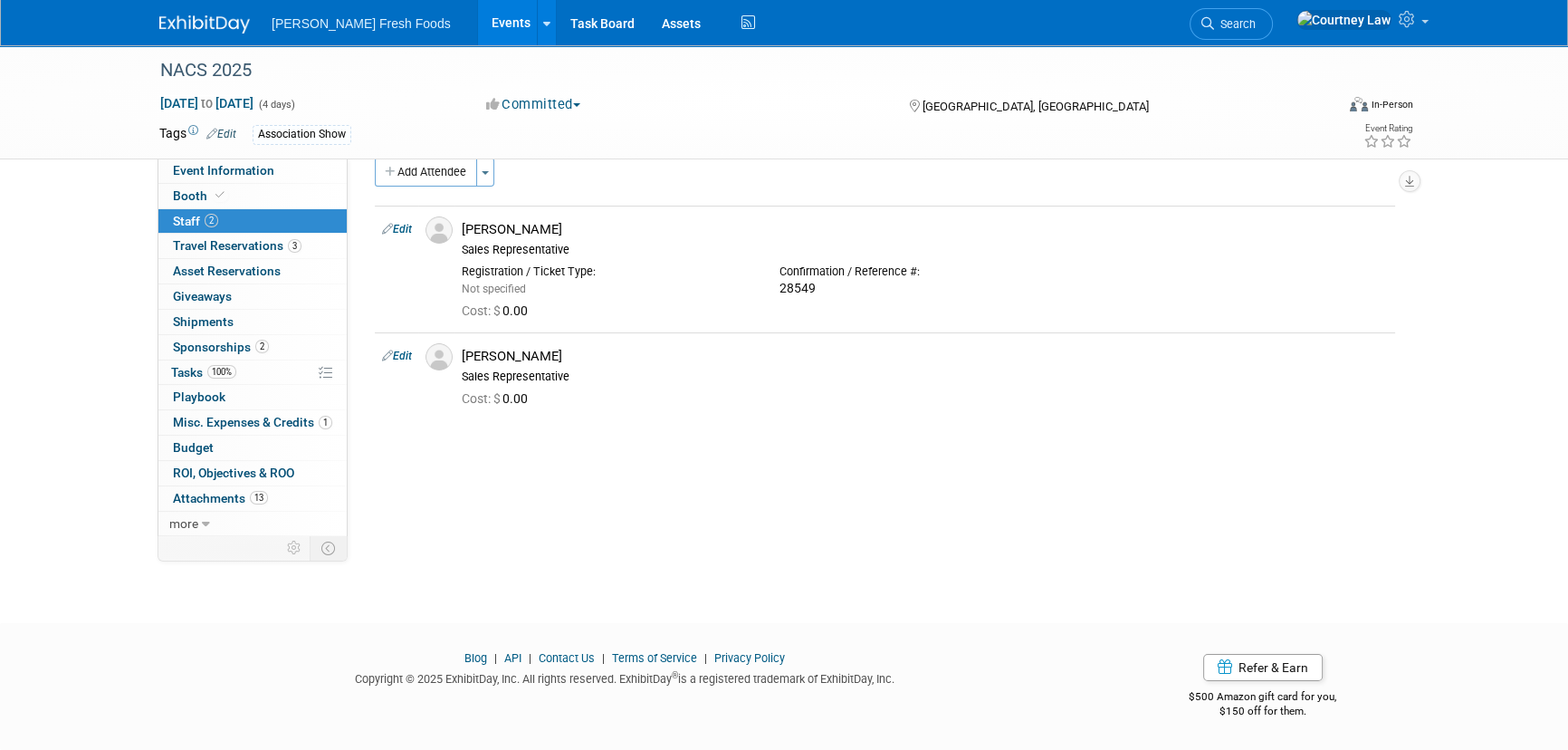
drag, startPoint x: 399, startPoint y: 354, endPoint x: 700, endPoint y: 381, distance: 302.2
click at [399, 354] on link "Edit" at bounding box center [397, 356] width 30 height 13
select select "0f9721e4-44f7-4d85-b32e-ec0d50648128"
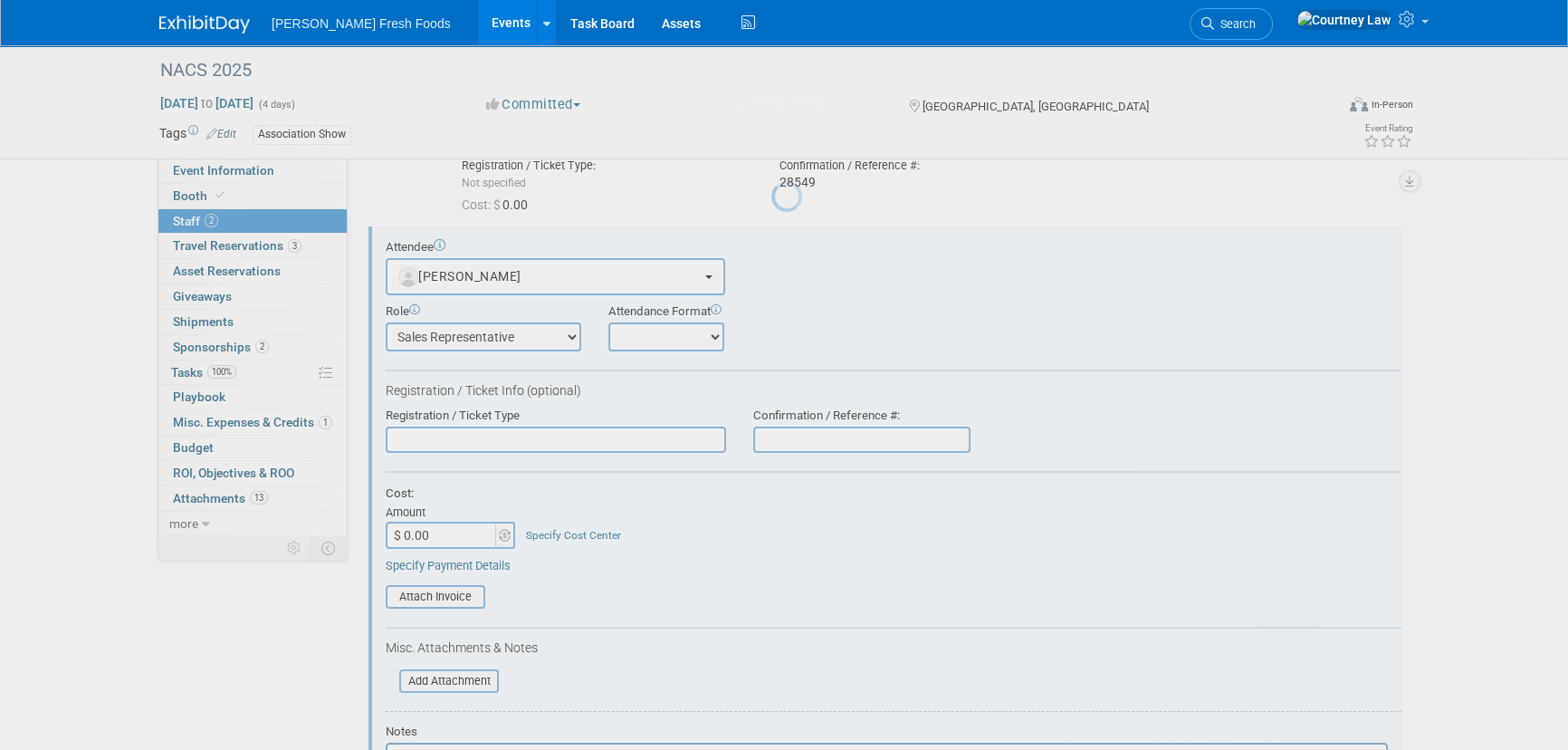
scroll to position [152, 0]
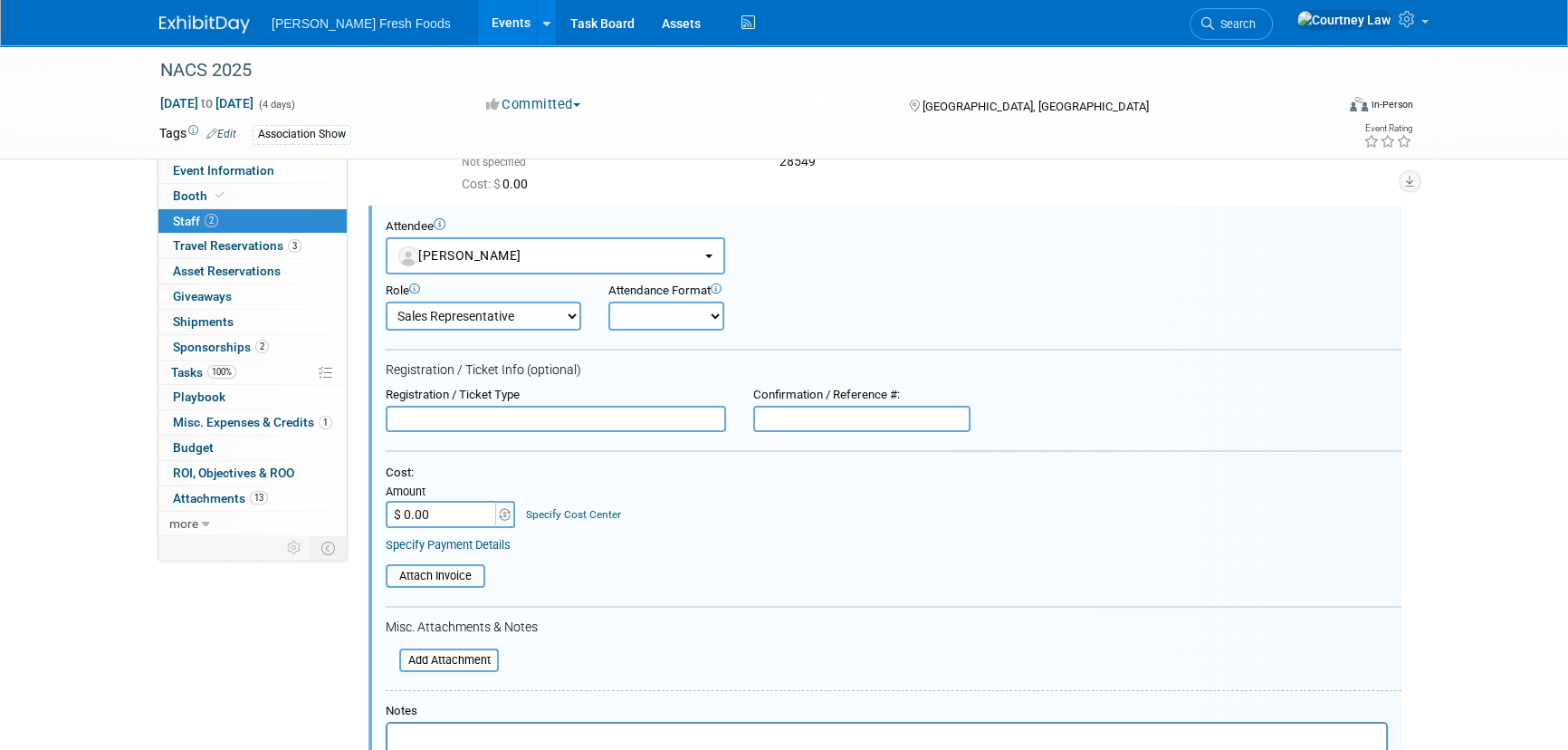
click at [873, 413] on input "text" at bounding box center [862, 419] width 217 height 27
click at [841, 424] on input "text" at bounding box center [862, 419] width 217 height 27
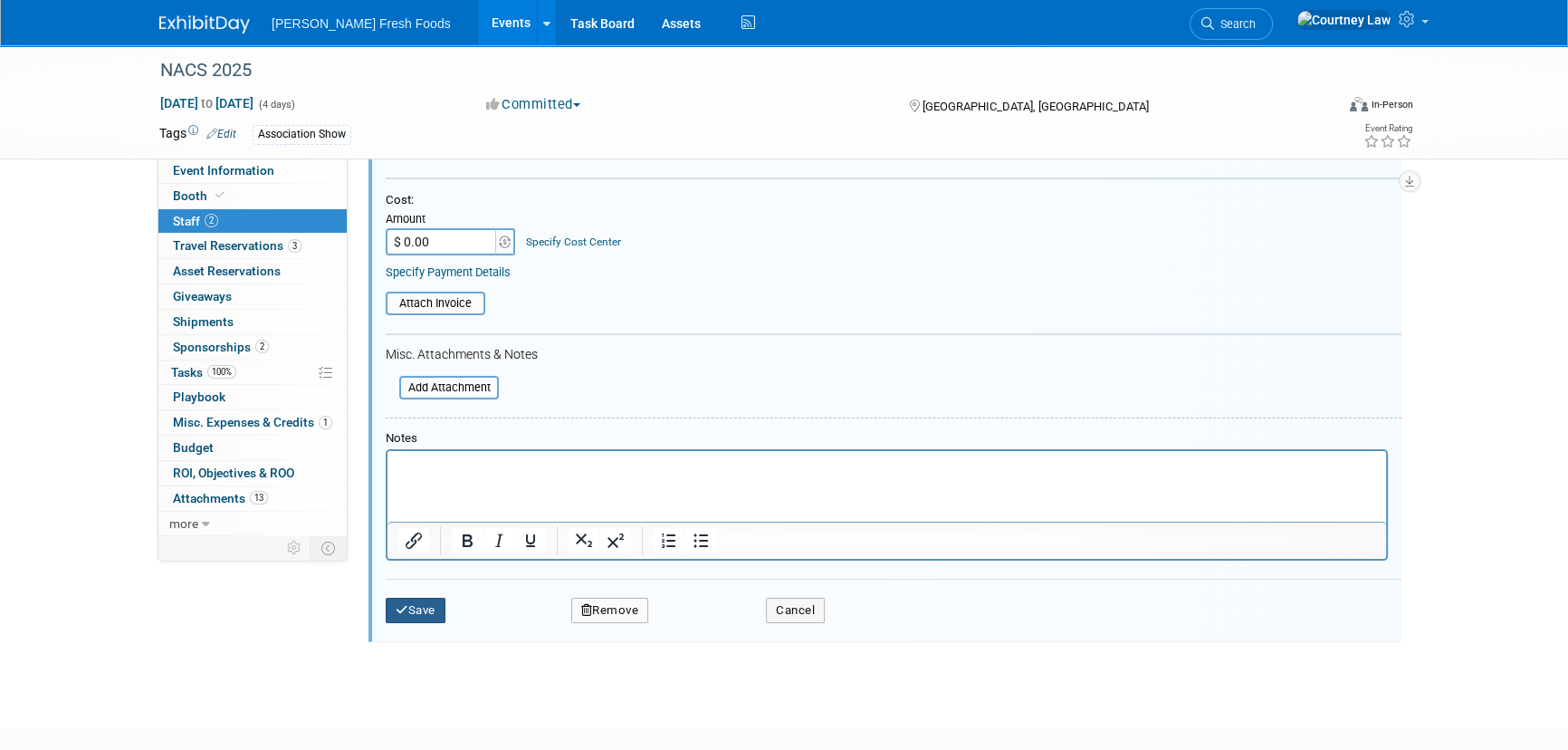
type input "28551"
click at [415, 613] on button "Save" at bounding box center [415, 611] width 60 height 25
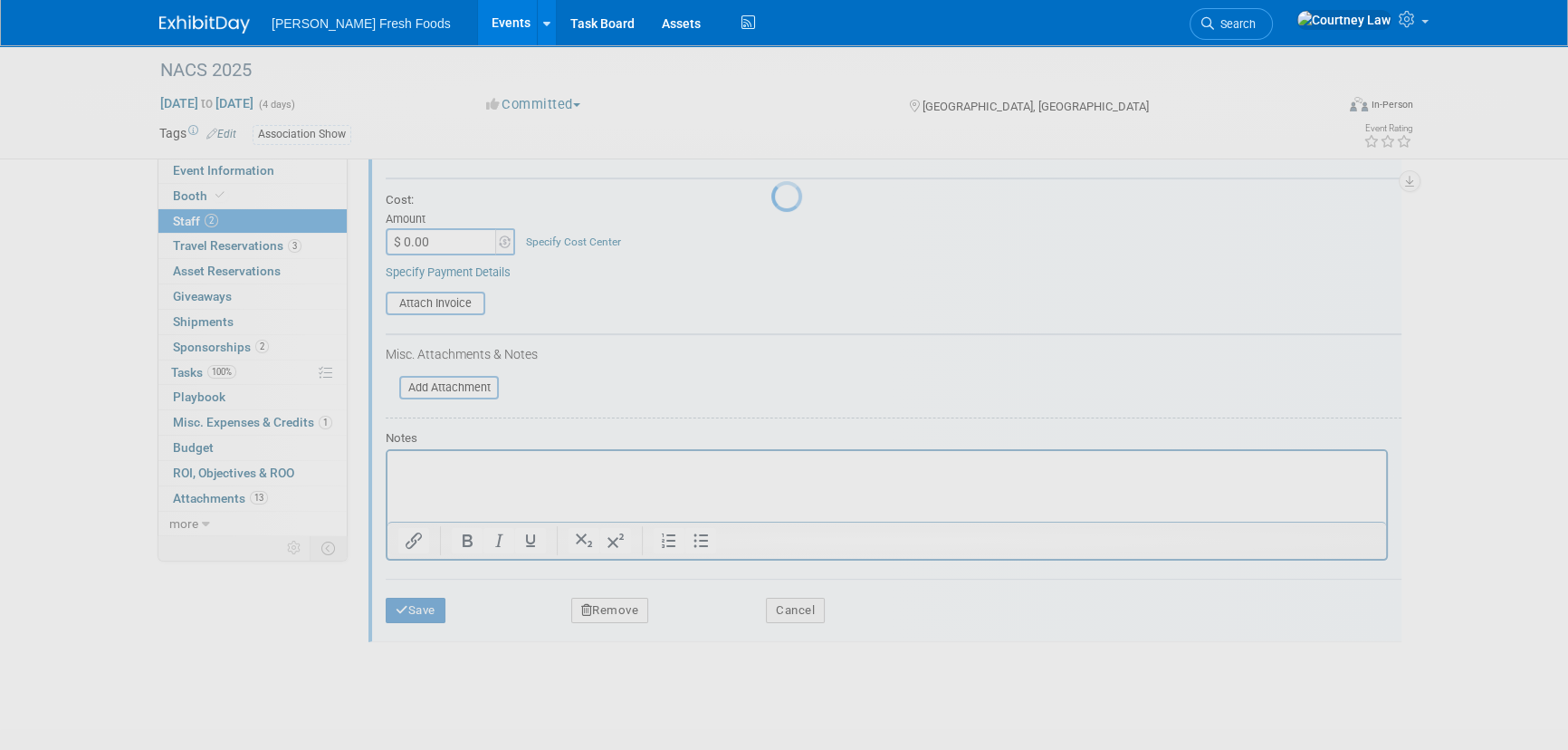
scroll to position [25, 0]
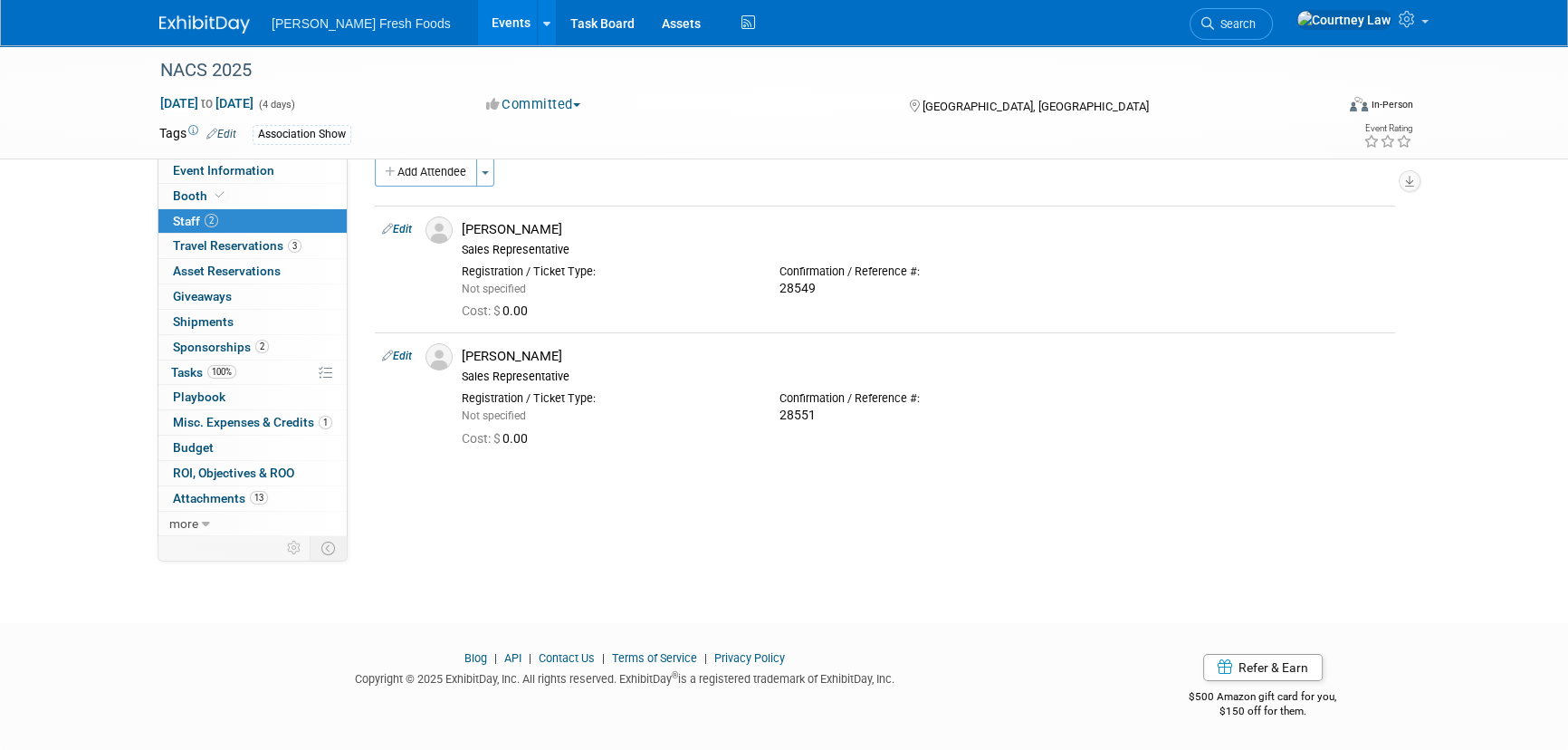
click at [438, 512] on div "NACS 2025 Oct 14, 2025 to Oct 17, 2025 (4 days) Oct 14, 2025 to Oct 17, 2025 Co…" at bounding box center [784, 305] width 1568 height 570
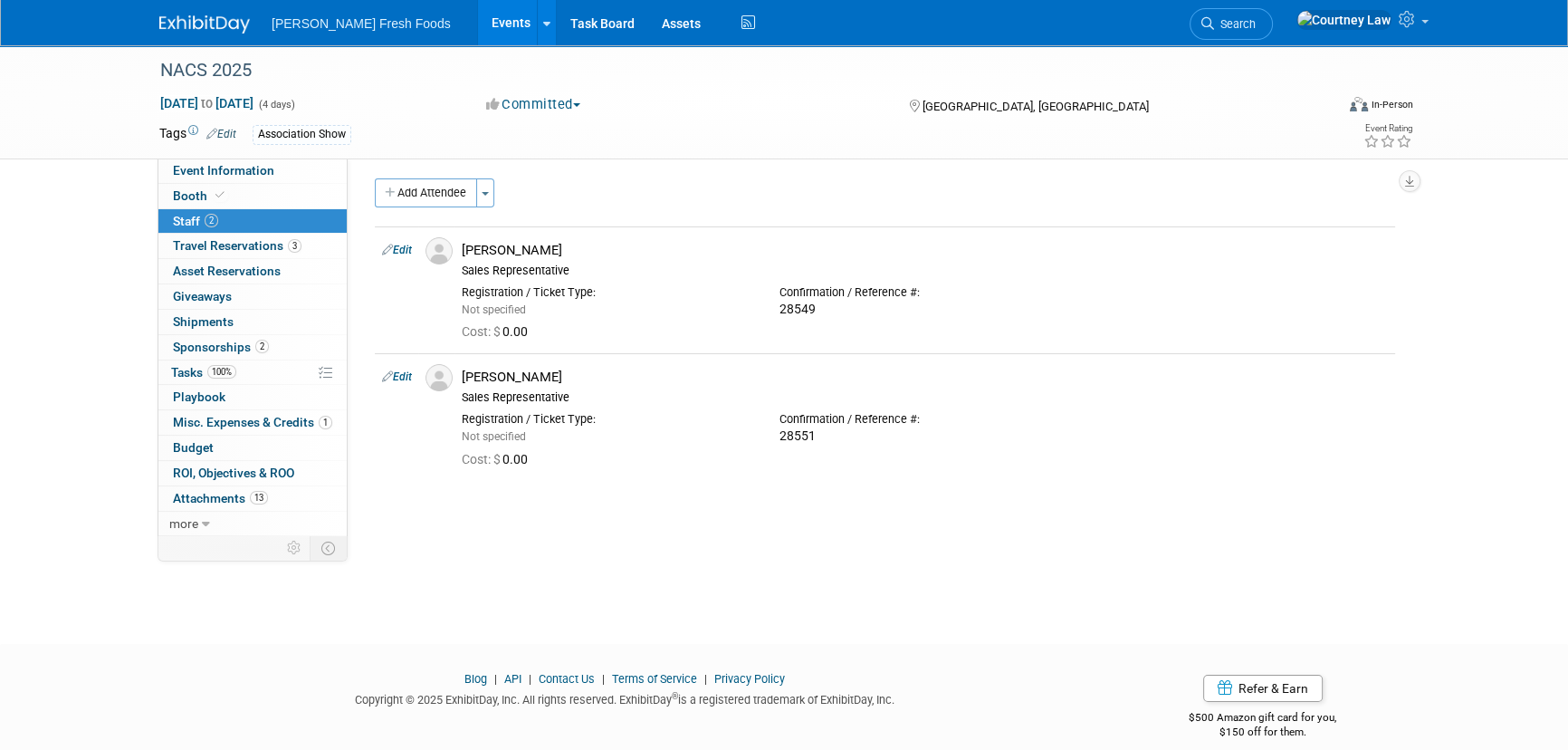
scroll to position [0, 0]
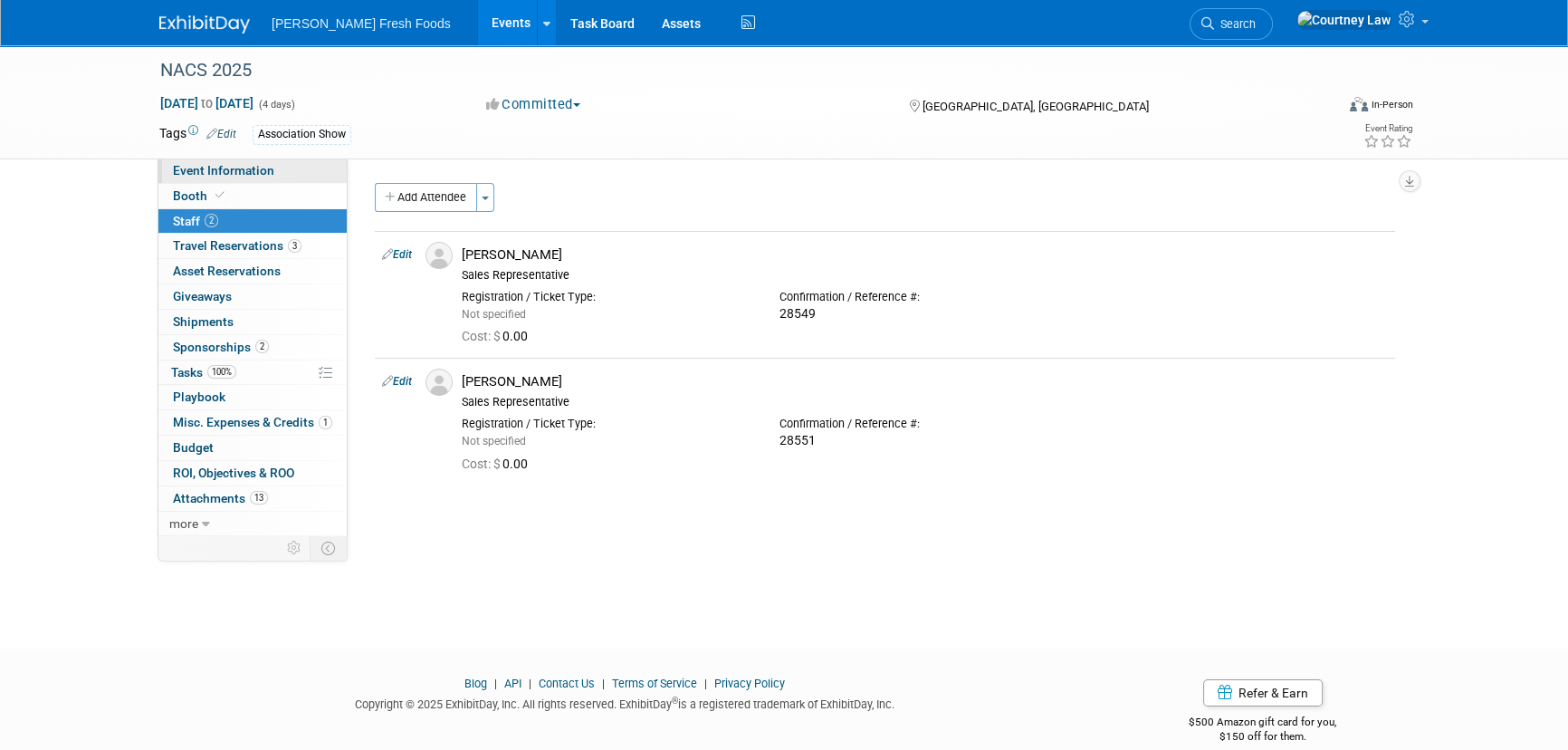
click at [254, 165] on span "Event Information" at bounding box center [223, 170] width 101 height 14
